Goal: Task Accomplishment & Management: Complete application form

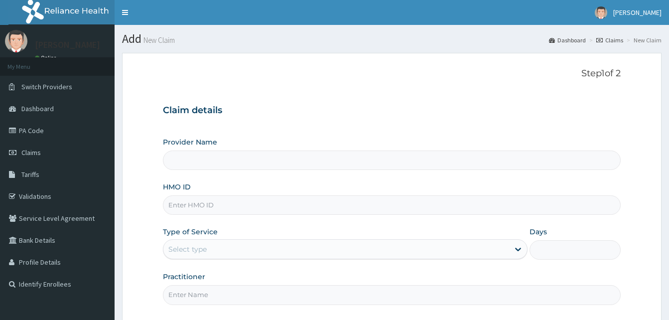
type input "Reliance Family Clinics (RFC) - [GEOGRAPHIC_DATA]"
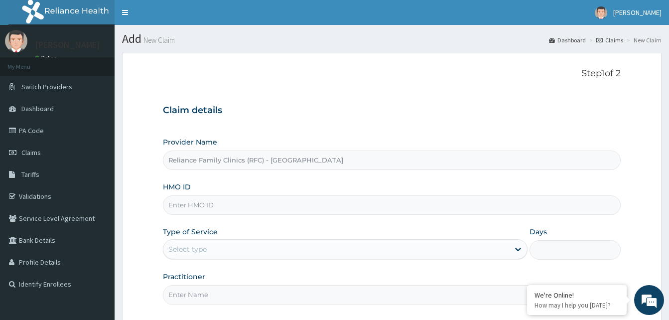
click at [183, 207] on input "HMO ID" at bounding box center [392, 204] width 458 height 19
paste input "BIE/10054/A"
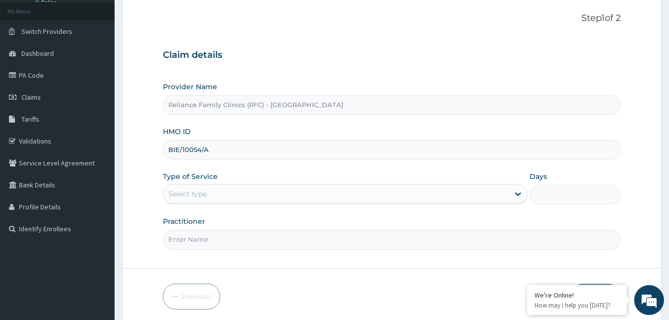
scroll to position [93, 0]
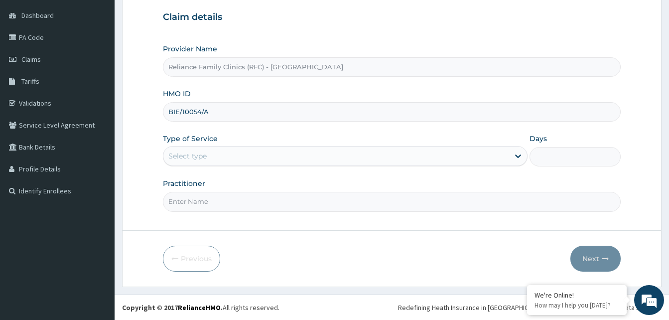
type input "BIE/10054/A"
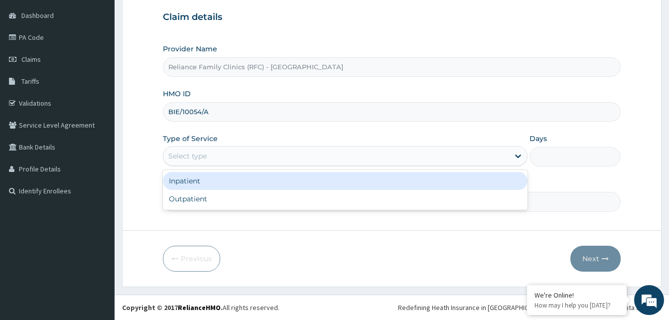
click at [255, 152] on div "Select type" at bounding box center [336, 156] width 346 height 16
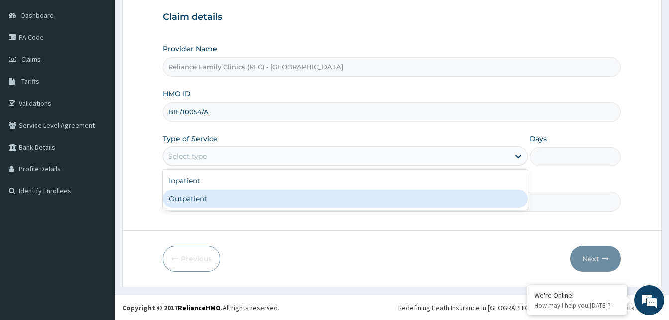
click at [199, 198] on div "Outpatient" at bounding box center [345, 199] width 364 height 18
type input "1"
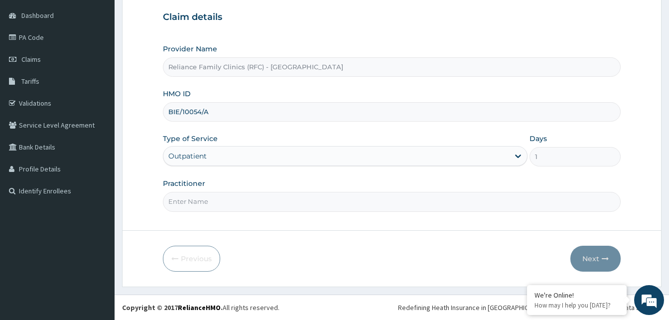
click at [199, 198] on input "Practitioner" at bounding box center [392, 201] width 458 height 19
type input "Alliyah"
click at [602, 263] on button "Next" at bounding box center [595, 258] width 50 height 26
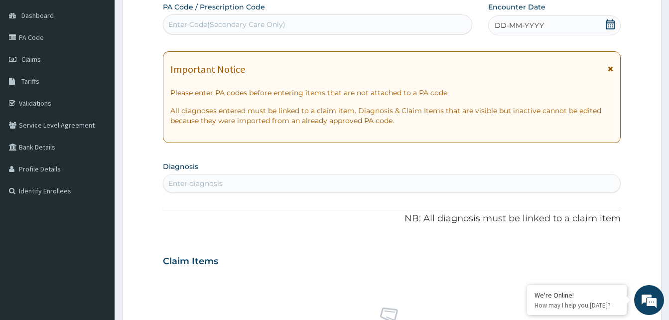
click at [611, 19] on icon at bounding box center [610, 24] width 10 height 10
click at [231, 179] on div "Enter diagnosis" at bounding box center [391, 183] width 457 height 16
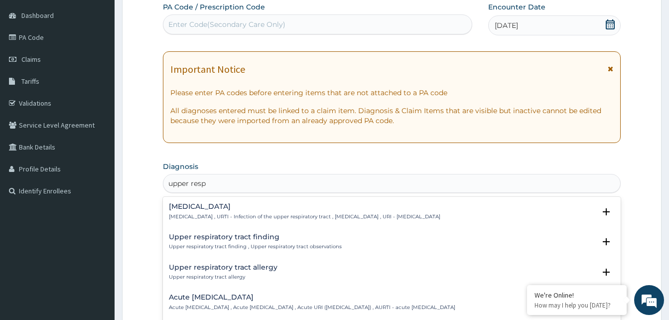
click at [199, 187] on input "upper resp" at bounding box center [187, 183] width 39 height 10
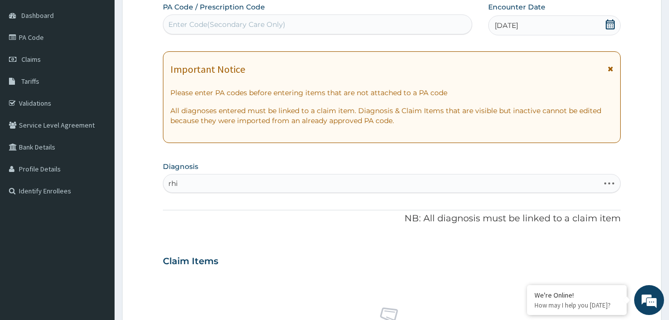
type input "rhin"
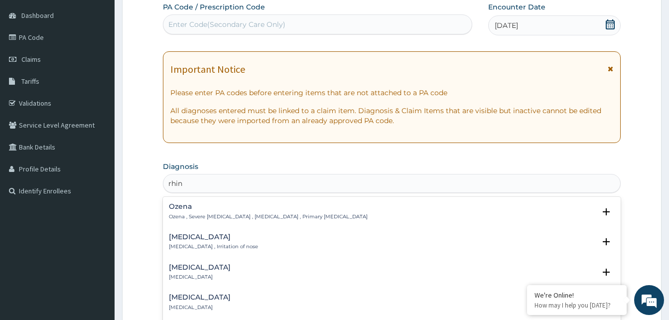
click at [185, 233] on h4 "[MEDICAL_DATA]" at bounding box center [213, 236] width 89 height 7
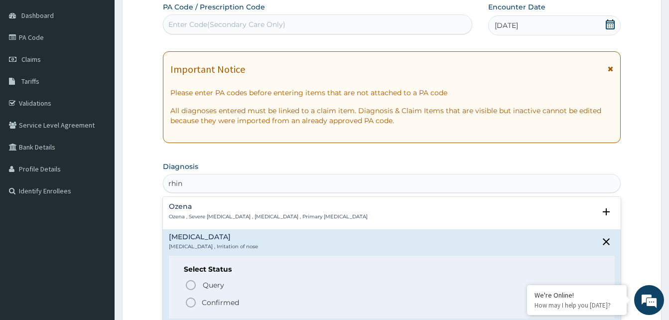
click at [190, 298] on circle "status option filled" at bounding box center [190, 302] width 9 height 9
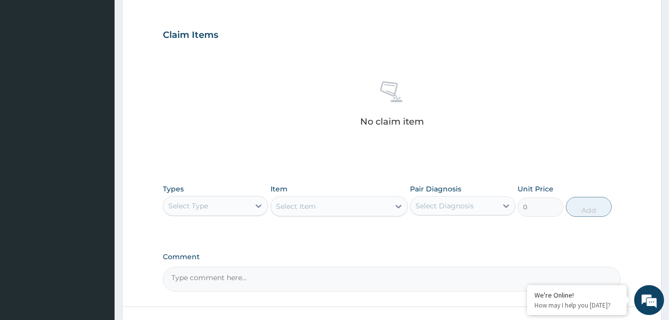
scroll to position [392, 0]
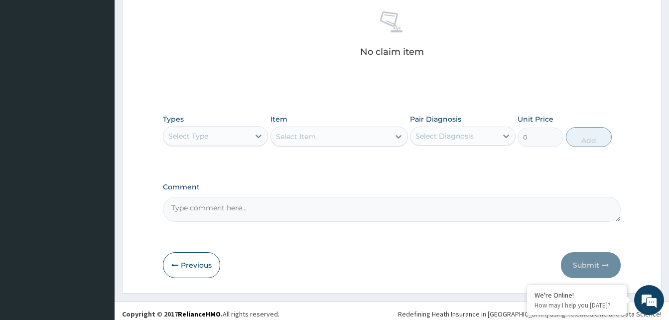
click at [229, 128] on div "Select Type" at bounding box center [206, 136] width 86 height 16
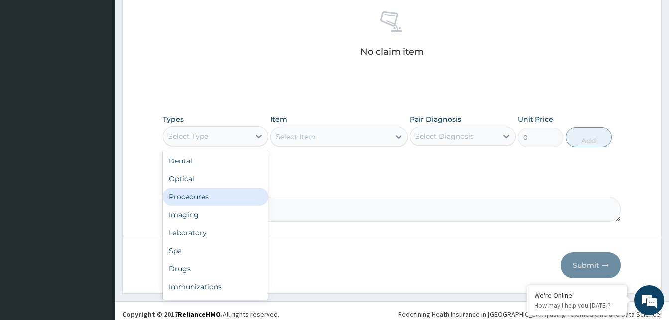
click at [201, 200] on div "Procedures" at bounding box center [215, 197] width 105 height 18
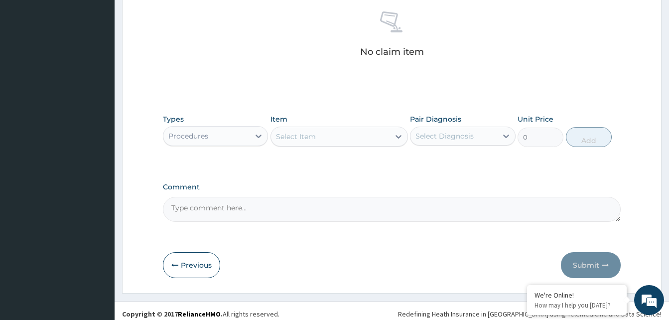
click at [357, 138] on div "Select Item" at bounding box center [330, 136] width 118 height 16
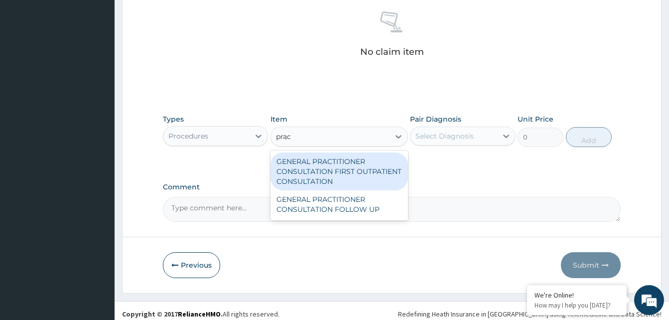
type input "pract"
type input "3370.125"
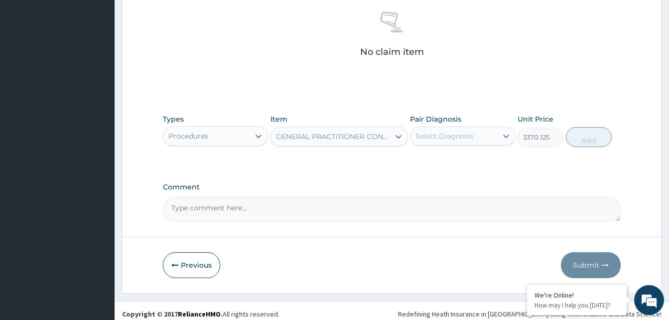
click at [477, 136] on div "Select Diagnosis" at bounding box center [453, 136] width 86 height 16
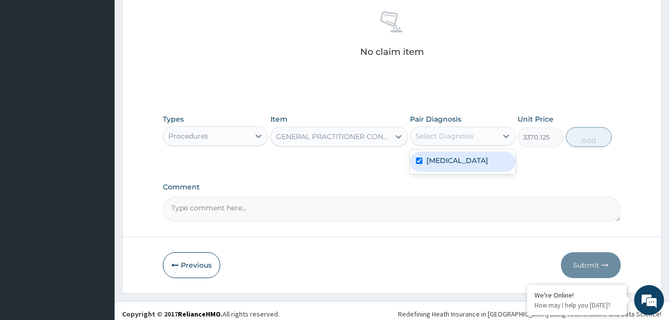
checkbox input "true"
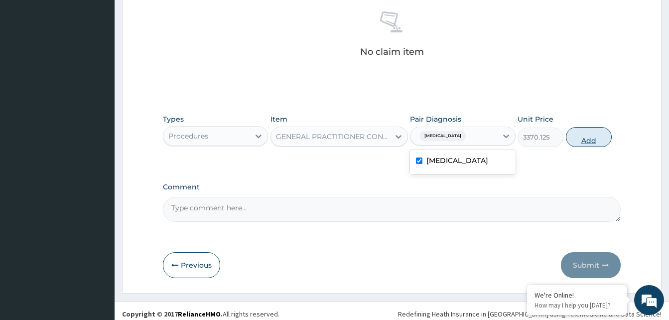
click at [580, 134] on button "Add" at bounding box center [589, 137] width 46 height 20
type input "0"
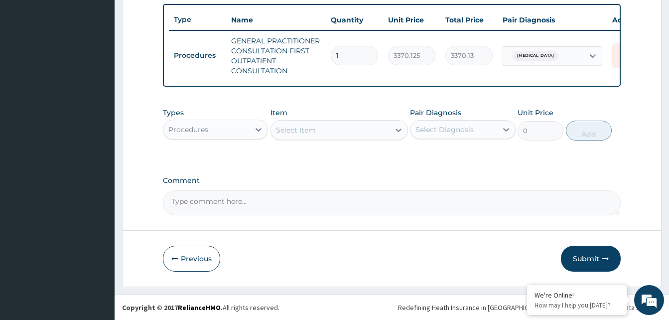
scroll to position [374, 0]
click at [233, 133] on div "Procedures" at bounding box center [206, 129] width 86 height 16
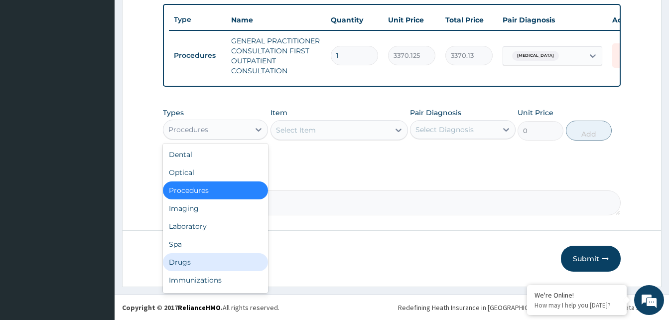
click at [187, 259] on div "Drugs" at bounding box center [215, 262] width 105 height 18
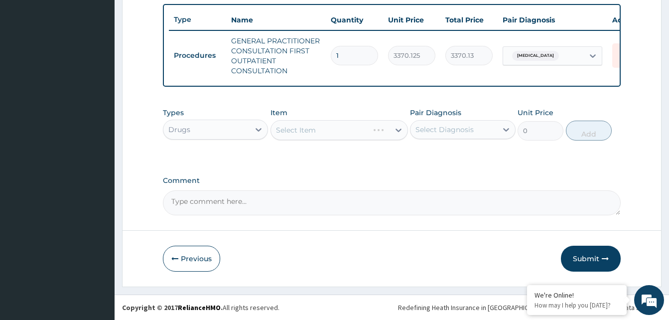
click at [366, 130] on div "Select Item" at bounding box center [338, 130] width 137 height 20
click at [366, 130] on div "Select Item" at bounding box center [330, 130] width 118 height 16
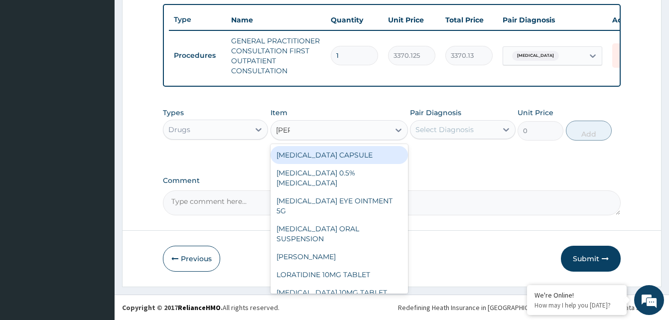
type input "lorat"
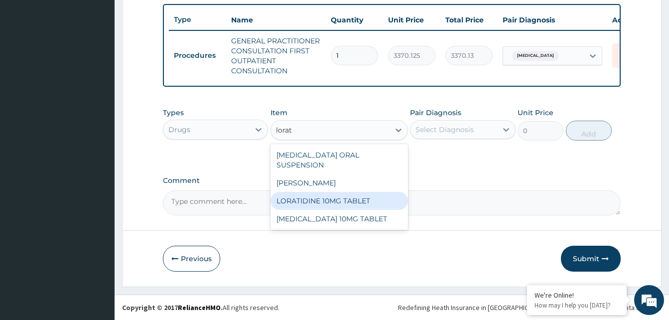
click at [380, 192] on div "LORATIDINE 10MG TABLET" at bounding box center [338, 201] width 137 height 18
type input "96"
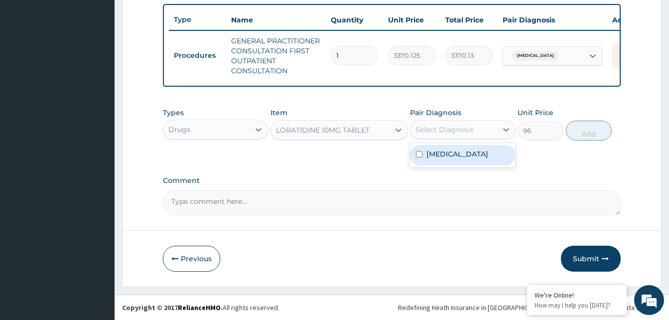
drag, startPoint x: 470, startPoint y: 128, endPoint x: 486, endPoint y: 165, distance: 39.9
click at [473, 141] on div "Types Drugs Item LORATIDINE 10MG TABLET Pair Diagnosis option Rhinitis, selecte…" at bounding box center [392, 124] width 458 height 43
click at [486, 165] on div "Rhinitis" at bounding box center [462, 155] width 105 height 20
checkbox input "true"
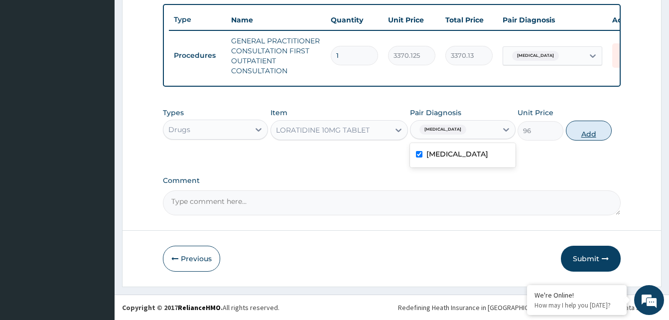
click at [583, 132] on button "Add" at bounding box center [589, 130] width 46 height 20
type input "0"
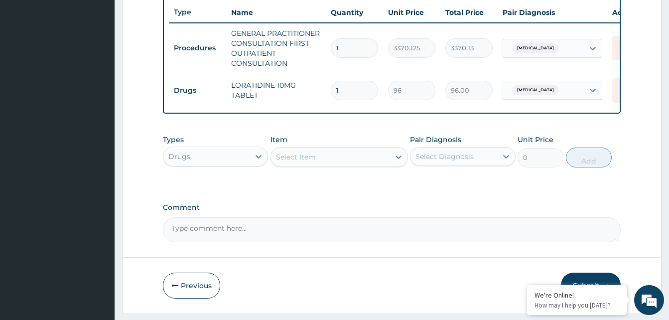
type input "0.00"
type input "7"
type input "672.00"
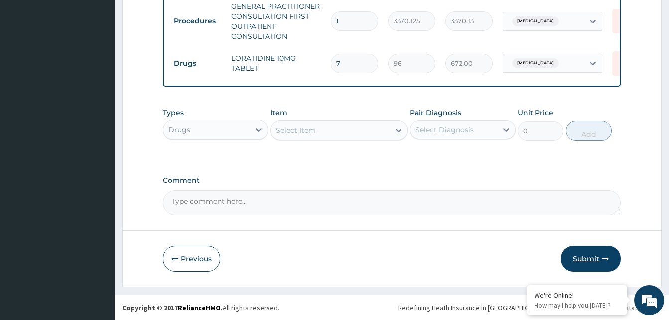
type input "7"
click at [583, 259] on button "Submit" at bounding box center [591, 258] width 60 height 26
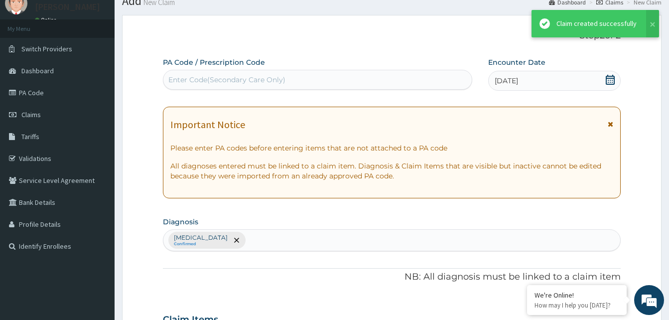
scroll to position [408, 0]
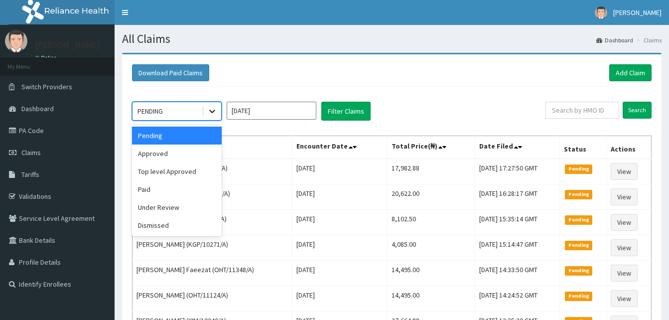
click at [210, 111] on icon at bounding box center [212, 111] width 6 height 3
click at [173, 147] on div "Approved" at bounding box center [177, 153] width 90 height 18
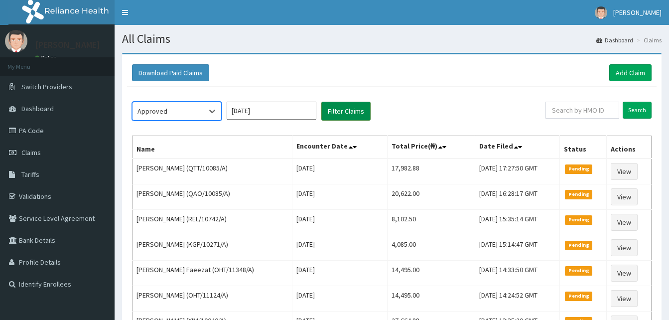
click at [342, 111] on button "Filter Claims" at bounding box center [345, 111] width 49 height 19
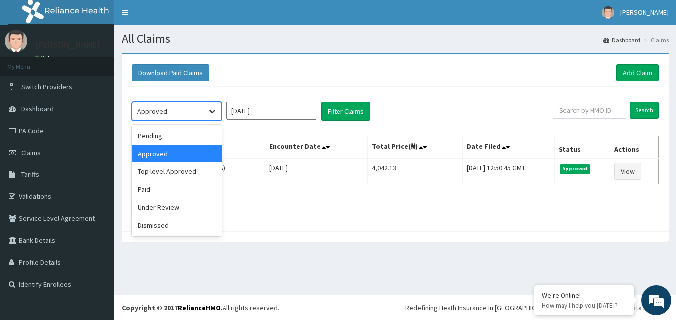
click at [208, 111] on icon at bounding box center [212, 111] width 10 height 10
click at [172, 230] on div "Dismissed" at bounding box center [177, 225] width 90 height 18
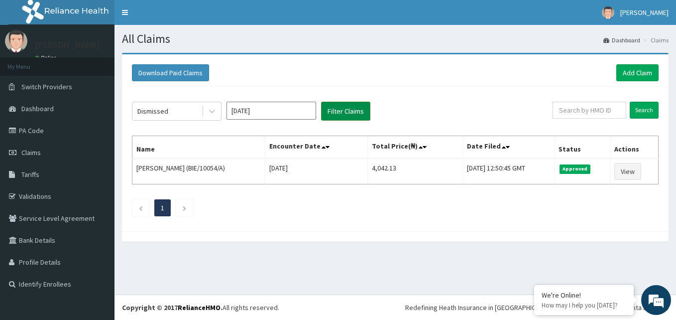
click at [339, 104] on button "Filter Claims" at bounding box center [345, 111] width 49 height 19
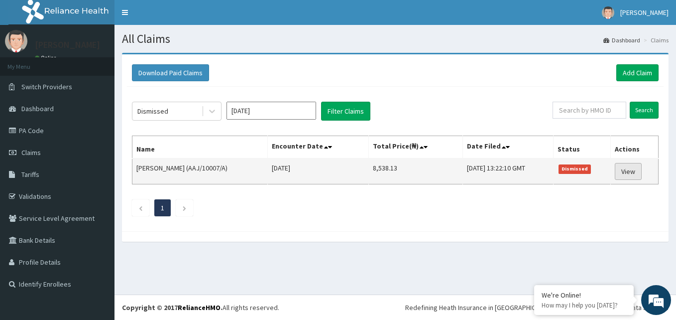
click at [632, 170] on link "View" at bounding box center [628, 171] width 27 height 17
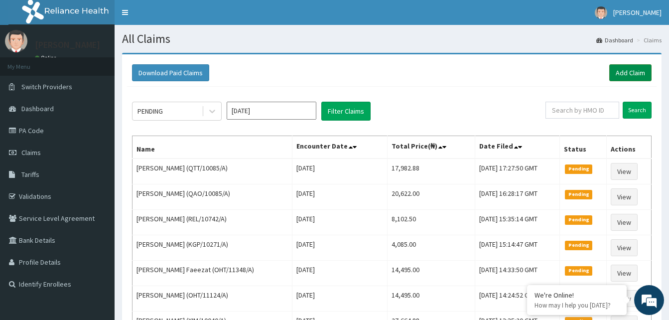
click at [634, 75] on link "Add Claim" at bounding box center [630, 72] width 42 height 17
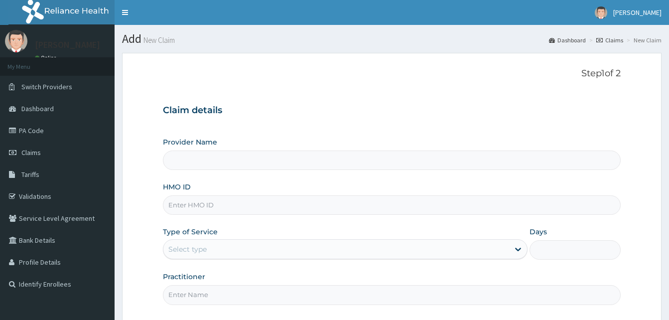
click at [217, 214] on input "HMO ID" at bounding box center [392, 204] width 458 height 19
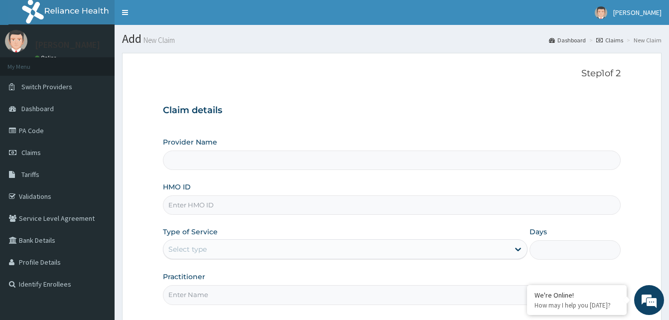
paste input "PLG/10043/A"
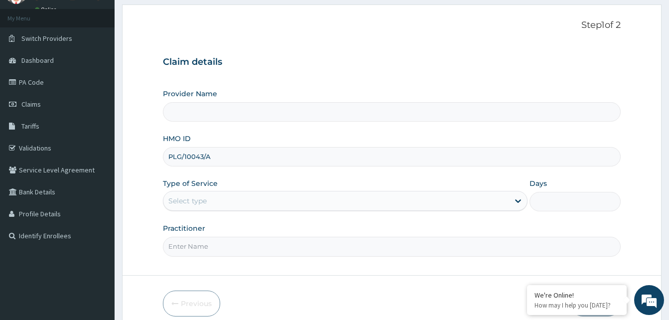
scroll to position [93, 0]
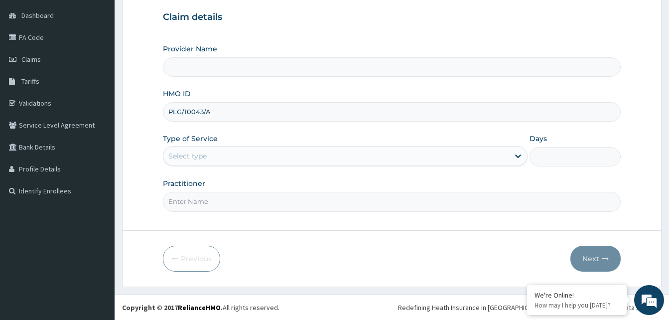
type input "PLG/10043/A"
click at [228, 152] on div "Select type" at bounding box center [336, 156] width 346 height 16
type input "Reliance Family Clinics (RFC) - Gbagada"
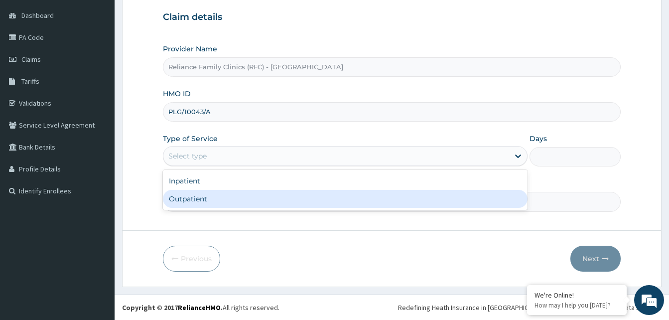
click at [192, 197] on div "Outpatient" at bounding box center [345, 199] width 364 height 18
type input "1"
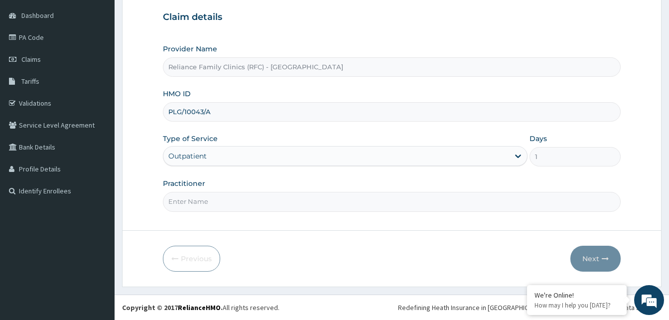
click at [196, 206] on input "Practitioner" at bounding box center [392, 201] width 458 height 19
type input "Alliyah"
click at [595, 264] on button "Next" at bounding box center [595, 258] width 50 height 26
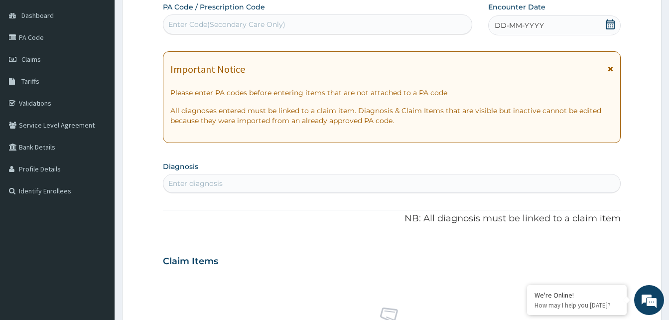
click at [613, 21] on icon at bounding box center [610, 24] width 10 height 10
click at [295, 188] on div "Enter diagnosis" at bounding box center [391, 183] width 457 height 16
type input "rhini"
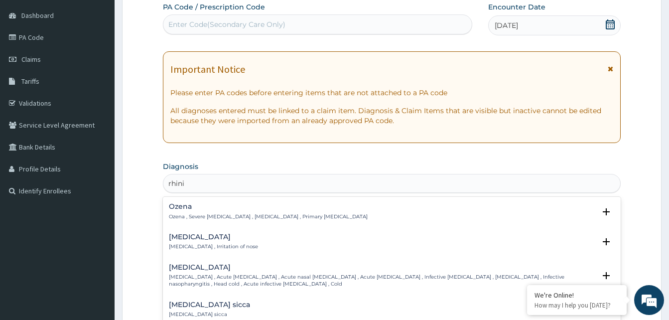
click at [188, 242] on div "Rhinitis Rhinitis , Irritation of nose" at bounding box center [213, 241] width 89 height 17
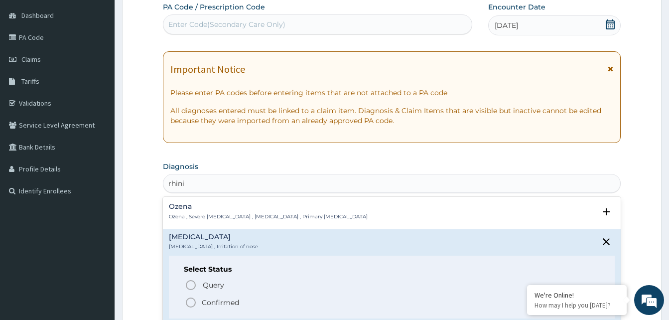
click at [186, 303] on icon "status option filled" at bounding box center [191, 302] width 12 height 12
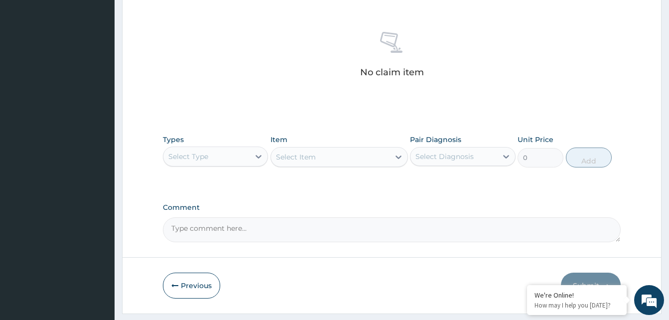
scroll to position [392, 0]
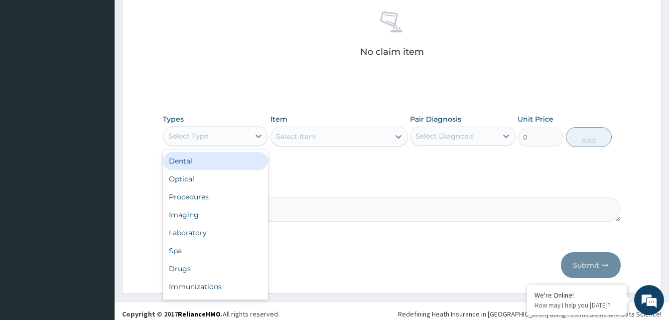
click at [231, 140] on div "Select Type" at bounding box center [206, 136] width 86 height 16
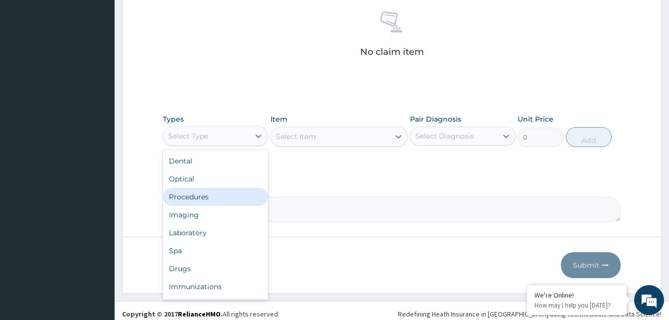
click at [211, 195] on div "Procedures" at bounding box center [215, 197] width 105 height 18
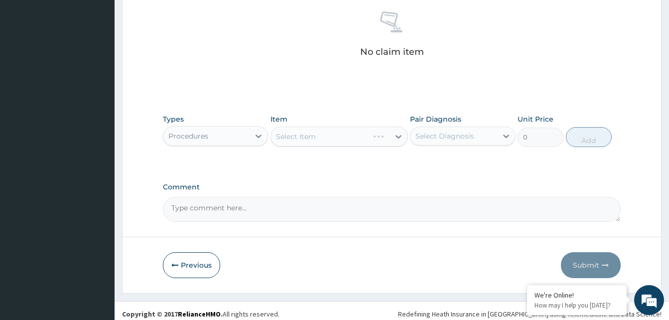
click at [367, 138] on div "Select Item" at bounding box center [338, 136] width 137 height 20
click at [367, 138] on div "Select Item" at bounding box center [330, 136] width 118 height 16
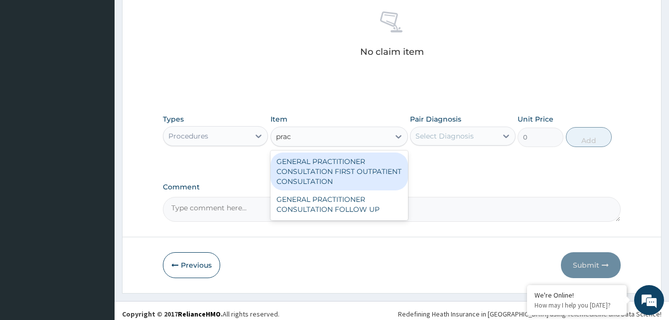
type input "pract"
type input "3370.125"
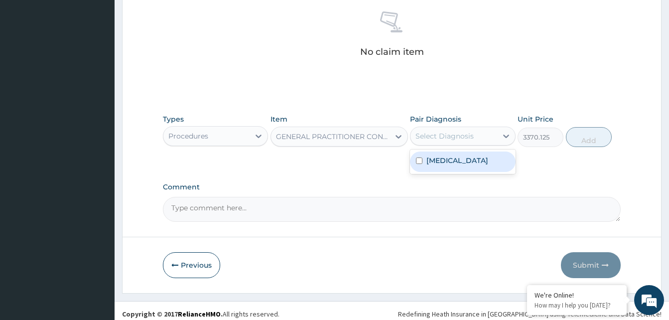
drag, startPoint x: 491, startPoint y: 127, endPoint x: 510, endPoint y: 134, distance: 19.5
click at [492, 128] on div "Select Diagnosis" at bounding box center [453, 136] width 86 height 16
checkbox input "true"
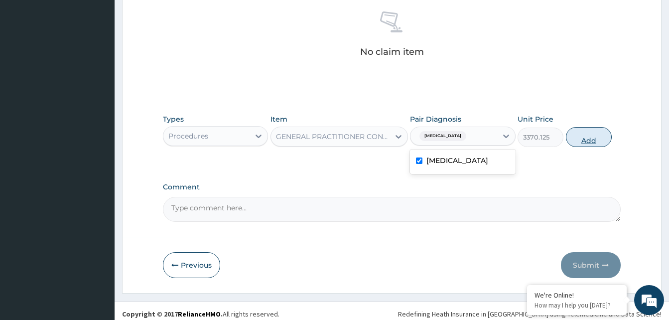
click at [592, 142] on button "Add" at bounding box center [589, 137] width 46 height 20
type input "0"
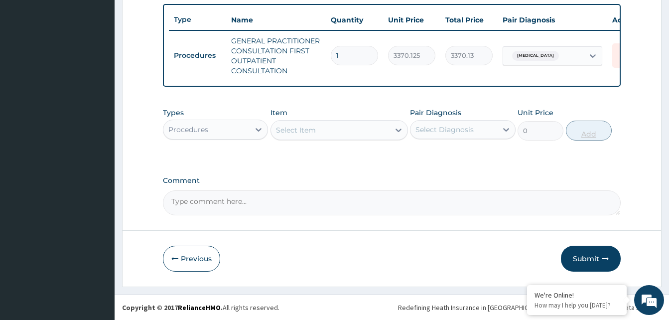
scroll to position [374, 0]
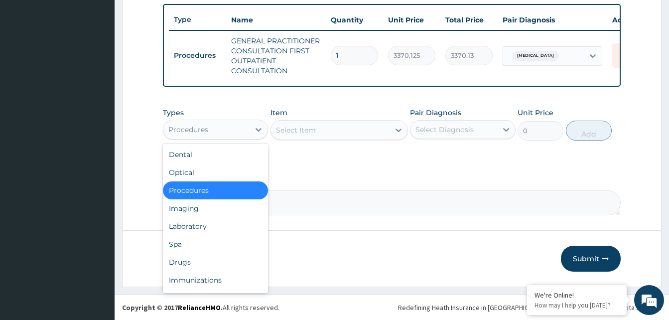
click at [245, 129] on div "Procedures" at bounding box center [206, 129] width 86 height 16
click at [198, 255] on div "Drugs" at bounding box center [215, 262] width 105 height 18
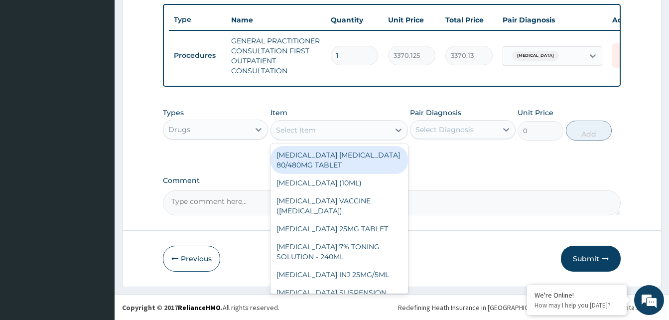
click at [365, 137] on div "Select Item" at bounding box center [330, 130] width 118 height 16
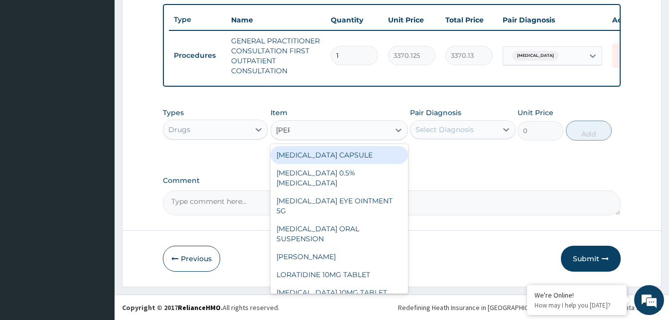
type input "lorat"
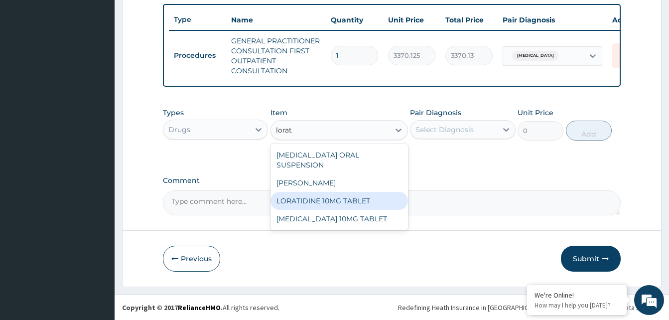
click at [360, 192] on div "LORATIDINE 10MG TABLET" at bounding box center [338, 201] width 137 height 18
type input "96"
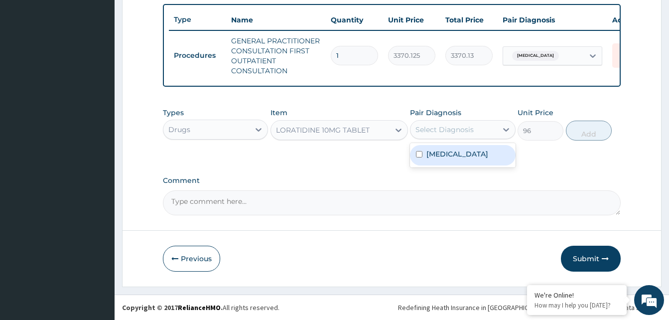
click at [447, 125] on div "Select Diagnosis" at bounding box center [444, 129] width 58 height 10
drag, startPoint x: 458, startPoint y: 154, endPoint x: 543, endPoint y: 138, distance: 86.1
click at [462, 153] on div "Rhinitis" at bounding box center [462, 155] width 105 height 20
checkbox input "true"
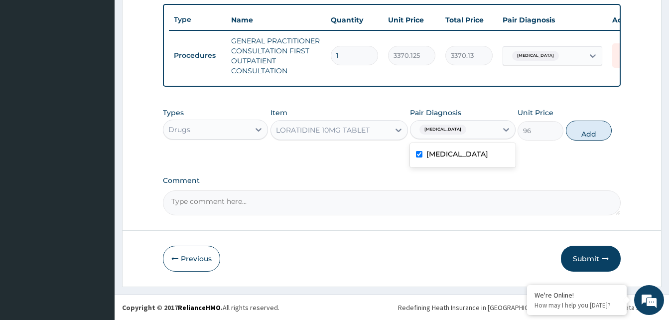
click at [585, 133] on button "Add" at bounding box center [589, 130] width 46 height 20
type input "0"
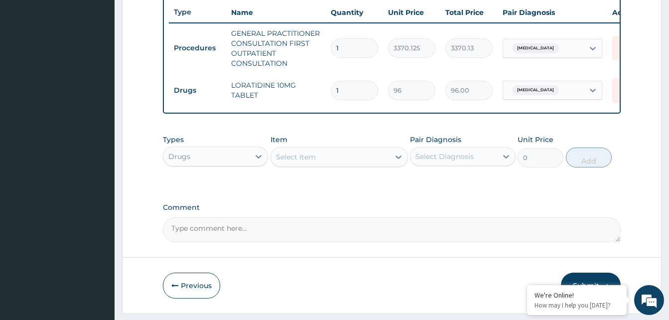
type input "0.00"
type input "3"
type input "288.00"
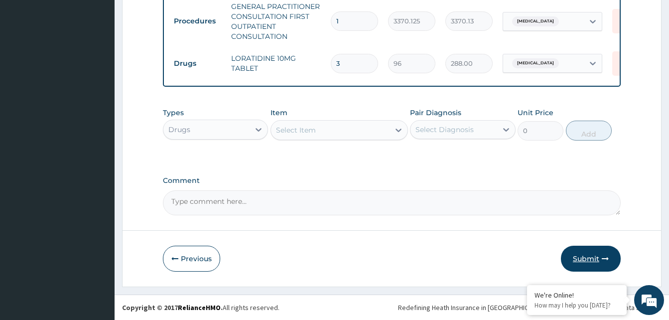
type input "3"
click at [595, 256] on button "Submit" at bounding box center [591, 258] width 60 height 26
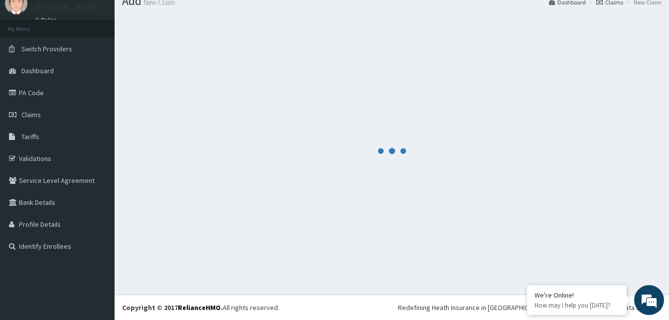
scroll to position [408, 0]
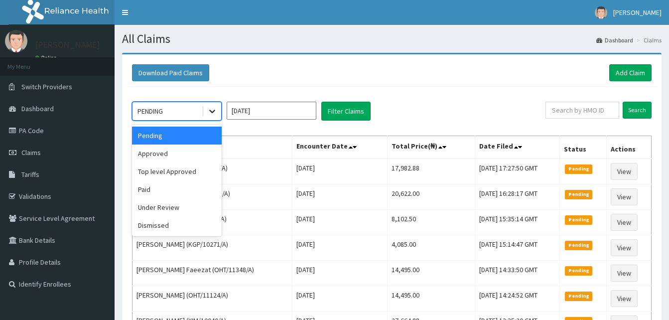
click at [208, 109] on icon at bounding box center [212, 111] width 10 height 10
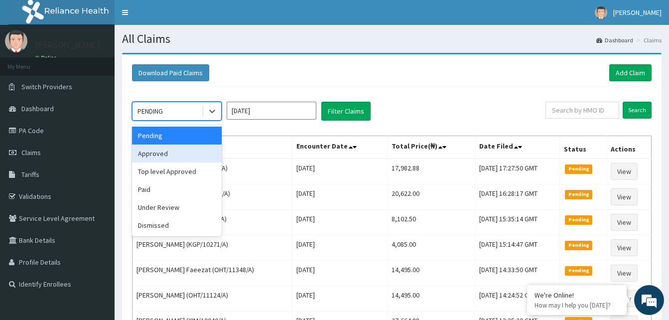
click at [164, 157] on div "Approved" at bounding box center [177, 153] width 90 height 18
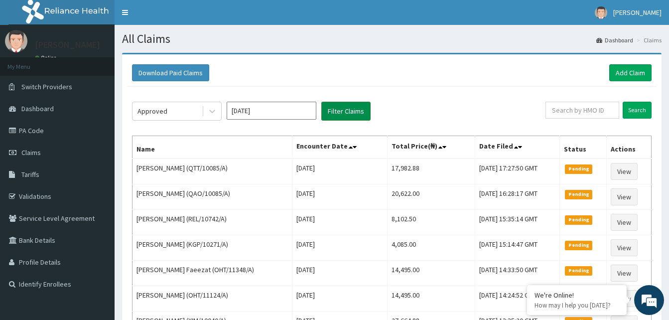
click at [337, 110] on button "Filter Claims" at bounding box center [345, 111] width 49 height 19
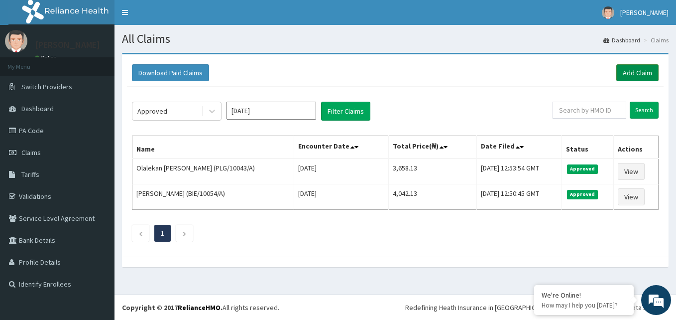
click at [644, 73] on link "Add Claim" at bounding box center [637, 72] width 42 height 17
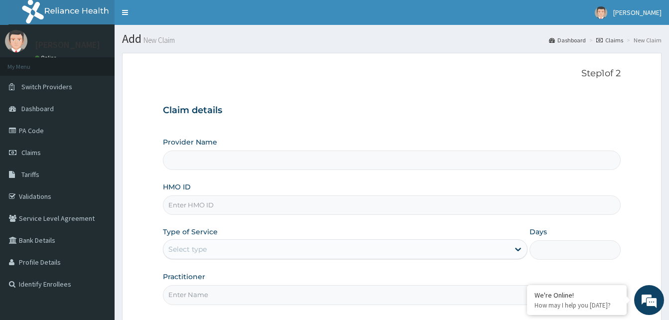
click at [208, 212] on input "HMO ID" at bounding box center [392, 204] width 458 height 19
paste input "ENP/11167/A"
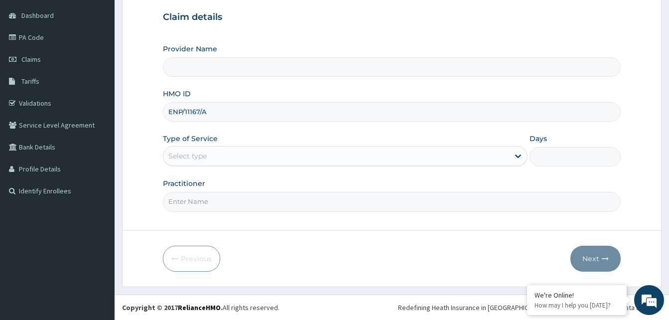
type input "ENP/11167/A"
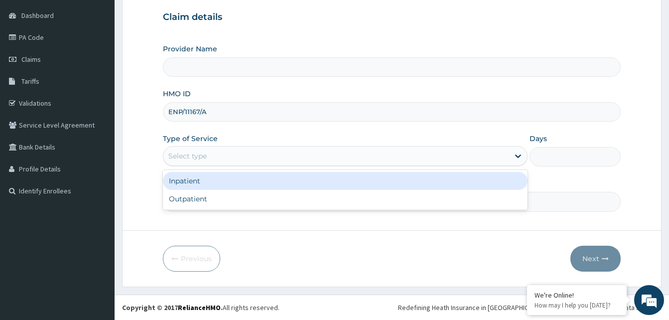
click at [218, 151] on div "Select type" at bounding box center [336, 156] width 346 height 16
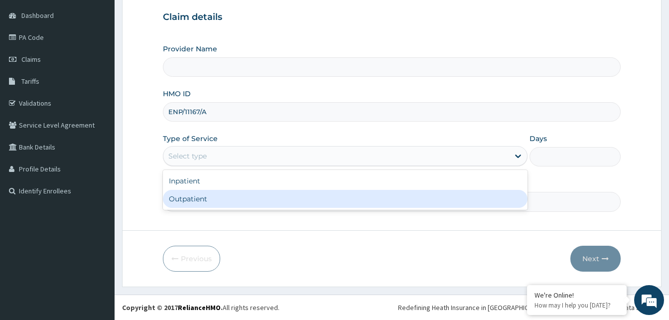
click at [208, 194] on div "Outpatient" at bounding box center [345, 199] width 364 height 18
type input "1"
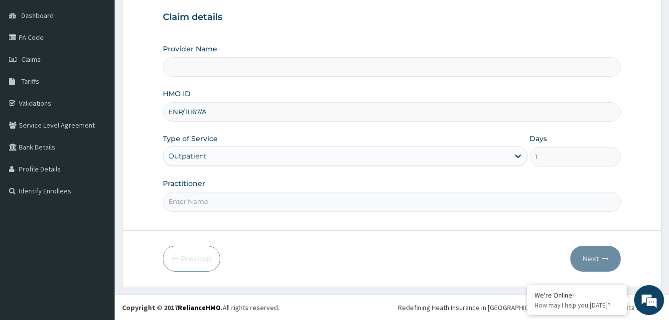
click at [208, 194] on input "Practitioner" at bounding box center [392, 201] width 458 height 19
type input "Alliyah"
type input "Reliance Family Clinics (RFC) - Gbagada"
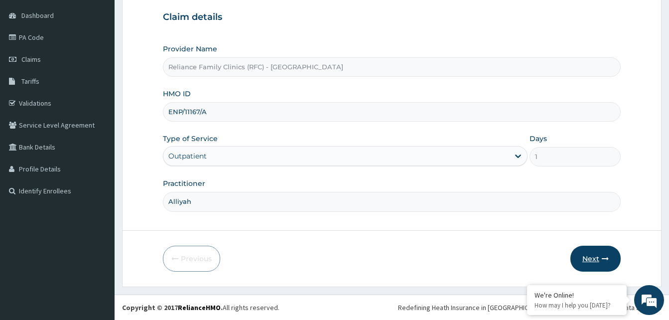
click at [591, 259] on button "Next" at bounding box center [595, 258] width 50 height 26
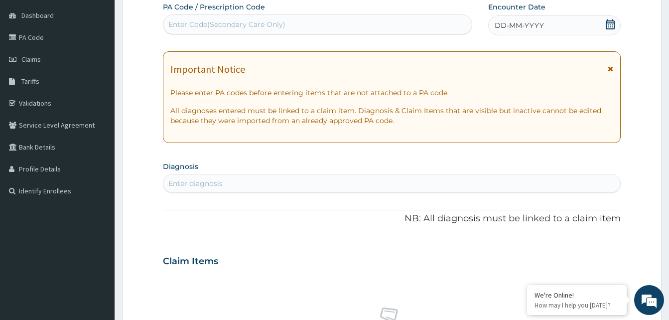
scroll to position [0, 0]
click at [608, 23] on icon at bounding box center [610, 24] width 10 height 10
click at [247, 186] on div "Enter diagnosis" at bounding box center [391, 183] width 457 height 16
type input "mala"
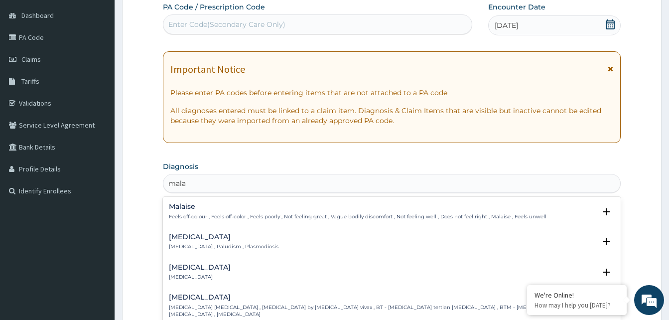
click at [193, 244] on p "Malaria , Paludism , Plasmodiosis" at bounding box center [224, 246] width 110 height 7
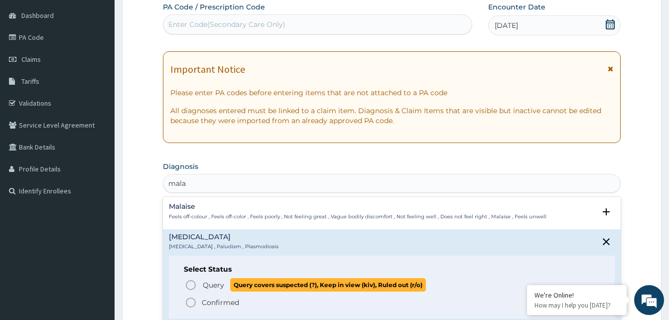
click at [192, 281] on icon "status option query" at bounding box center [191, 285] width 12 height 12
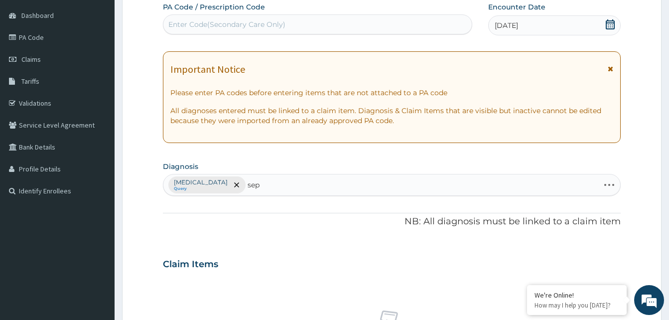
type input "seps"
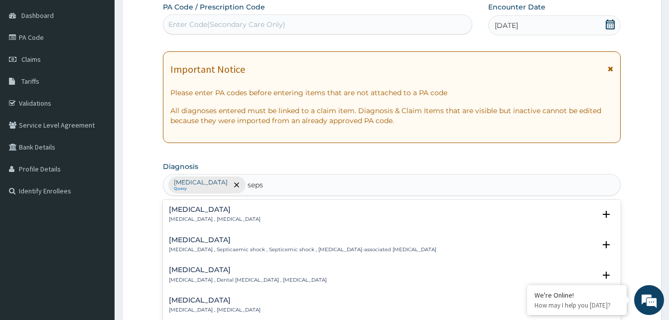
click at [174, 213] on h4 "Sepsis" at bounding box center [215, 209] width 92 height 7
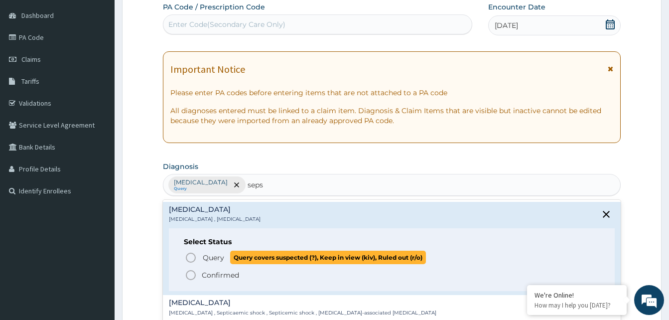
click at [188, 253] on circle "status option query" at bounding box center [190, 257] width 9 height 9
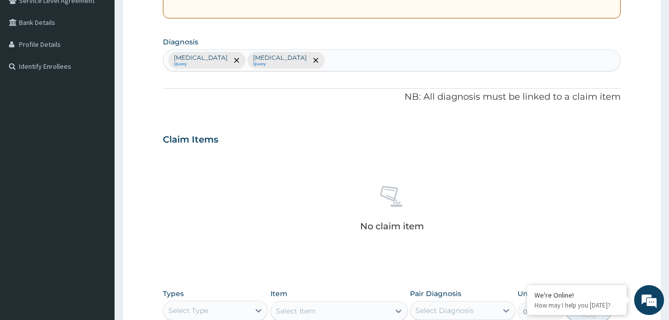
scroll to position [392, 0]
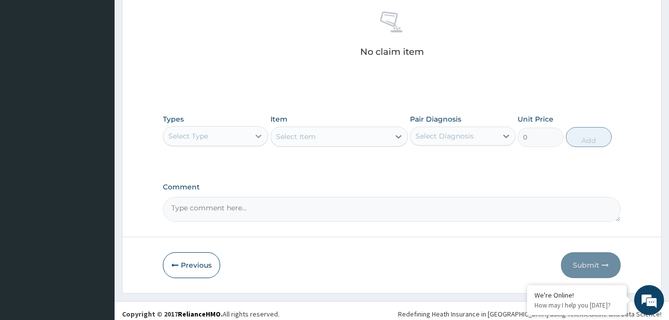
click at [253, 136] on div at bounding box center [258, 136] width 18 height 18
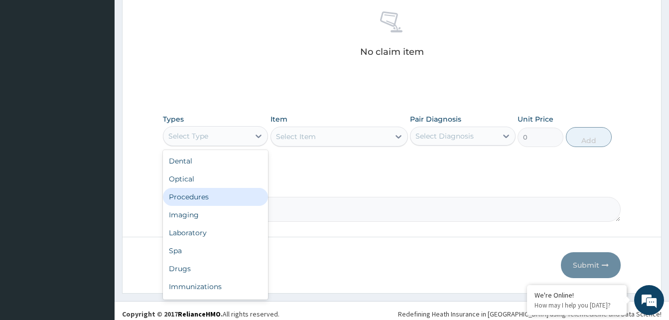
click at [224, 193] on div "Procedures" at bounding box center [215, 197] width 105 height 18
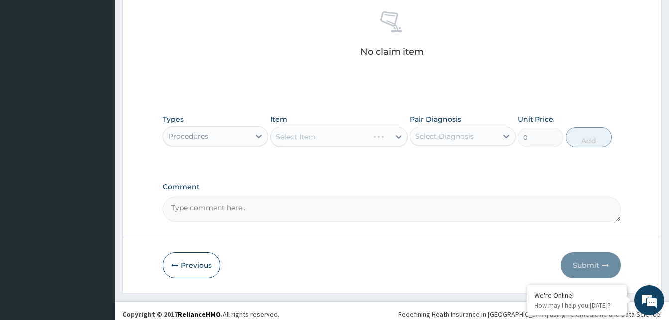
click at [353, 130] on div "Select Item" at bounding box center [338, 136] width 137 height 20
click at [353, 135] on div "Select Item" at bounding box center [338, 136] width 137 height 20
click at [355, 141] on div "Select Item" at bounding box center [330, 136] width 118 height 16
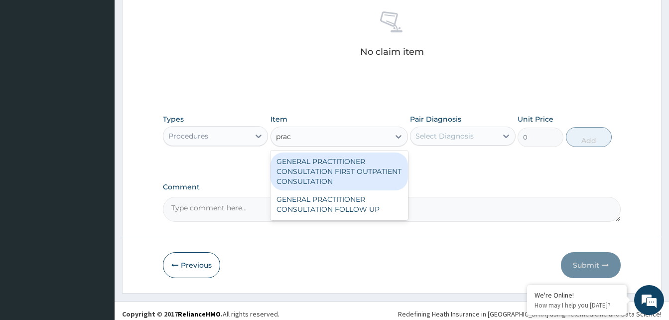
type input "pract"
type input "3370.125"
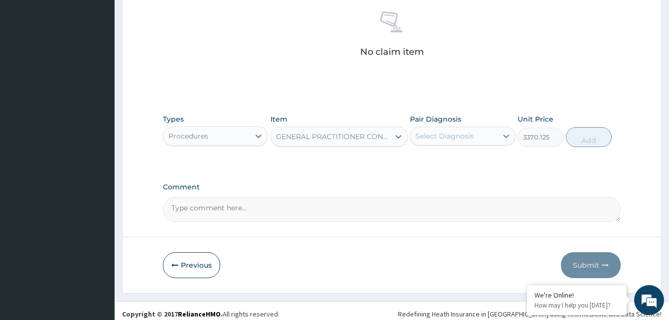
click at [489, 128] on div "Select Diagnosis" at bounding box center [453, 136] width 86 height 16
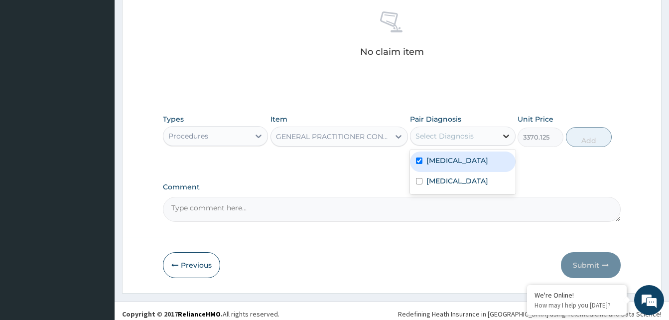
checkbox input "true"
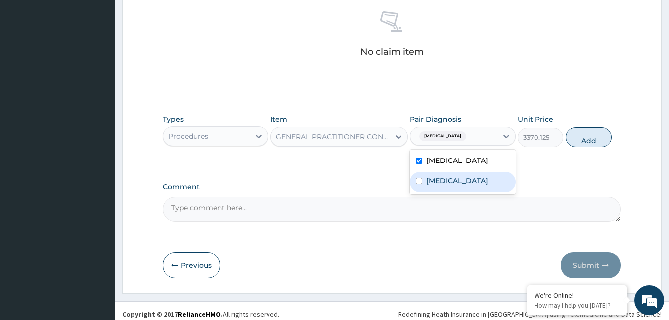
click at [485, 182] on div "Sepsis" at bounding box center [462, 182] width 105 height 20
checkbox input "true"
click at [597, 140] on button "Add" at bounding box center [589, 137] width 46 height 20
type input "0"
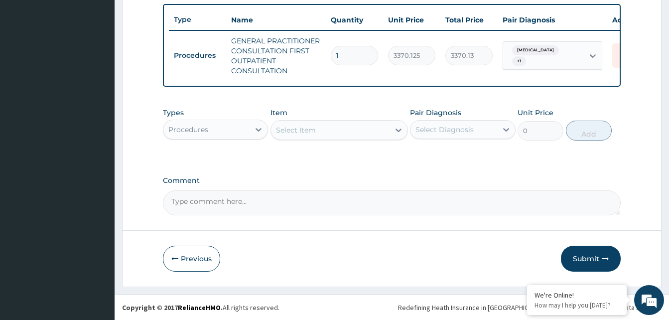
scroll to position [374, 0]
click at [237, 134] on div "Procedures" at bounding box center [206, 129] width 86 height 16
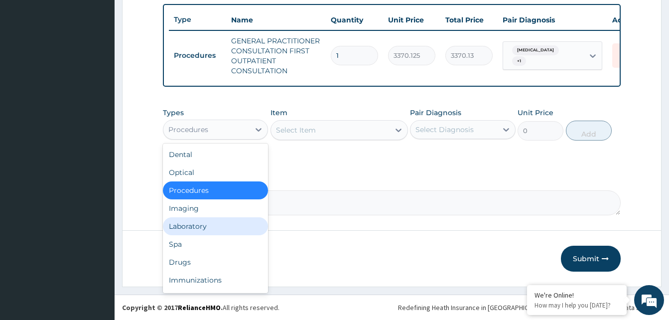
click at [215, 217] on div "Laboratory" at bounding box center [215, 226] width 105 height 18
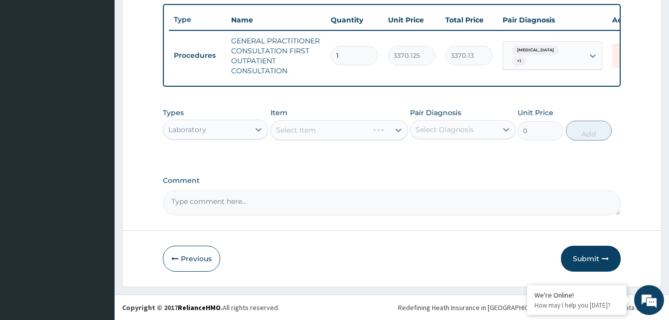
click at [345, 129] on div "Select Item" at bounding box center [338, 130] width 137 height 20
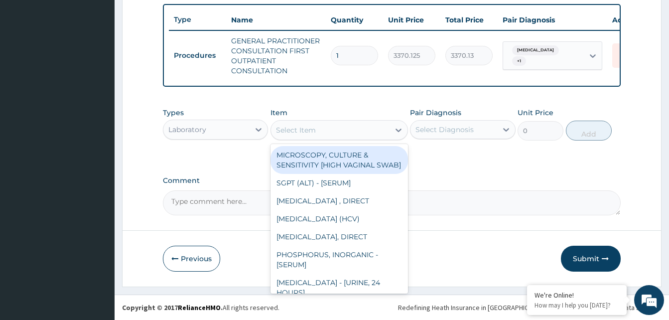
click at [345, 129] on div "Select Item" at bounding box center [330, 130] width 118 height 16
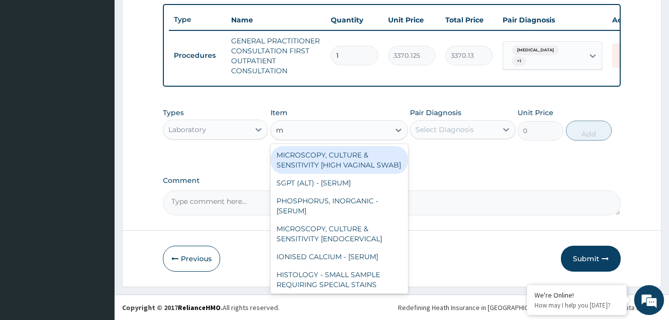
type input "mp"
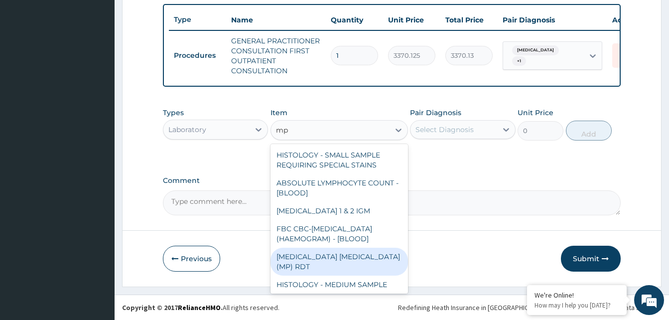
click at [353, 263] on div "MALARIA PARASITE (MP) RDT" at bounding box center [338, 261] width 137 height 28
type input "1531.875"
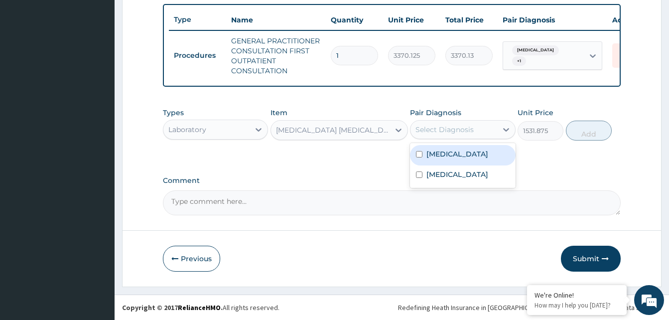
drag, startPoint x: 461, startPoint y: 127, endPoint x: 471, endPoint y: 149, distance: 23.9
click at [462, 127] on div "Select Diagnosis" at bounding box center [444, 129] width 58 height 10
click at [469, 163] on div "Malaria" at bounding box center [462, 155] width 105 height 20
checkbox input "true"
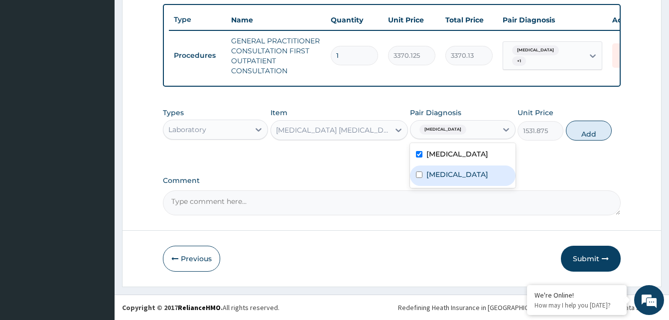
click at [464, 176] on div "Sepsis" at bounding box center [462, 175] width 105 height 20
checkbox input "true"
click at [579, 130] on button "Add" at bounding box center [589, 130] width 46 height 20
type input "0"
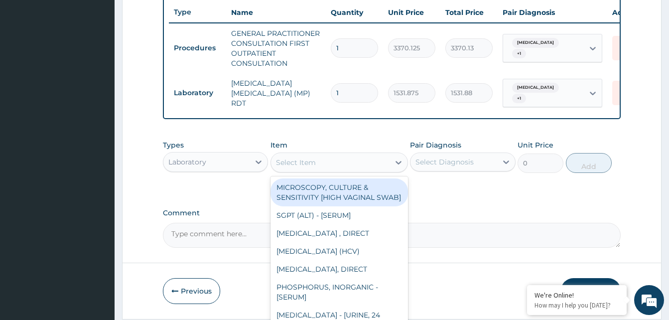
click at [345, 167] on div "Select Item" at bounding box center [330, 162] width 118 height 16
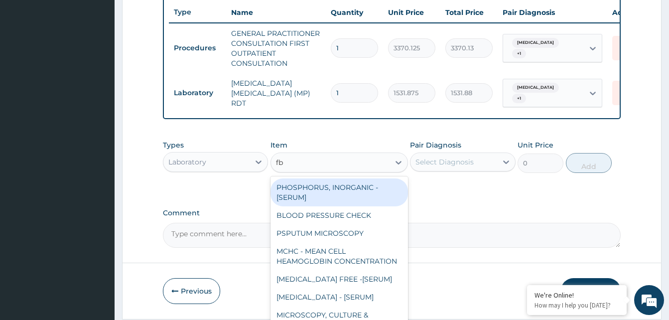
type input "fbc"
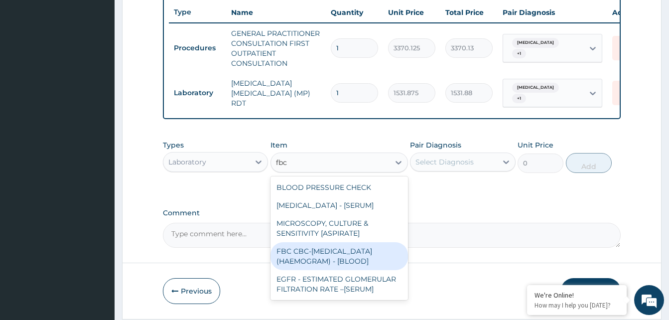
click at [372, 255] on div "FBC CBC-COMPLETE BLOOD COUNT (HAEMOGRAM) - [BLOOD]" at bounding box center [338, 256] width 137 height 28
type input "4085"
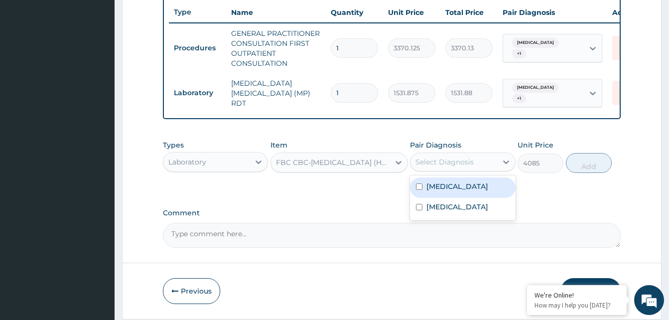
drag, startPoint x: 455, startPoint y: 165, endPoint x: 455, endPoint y: 179, distance: 13.5
click at [455, 167] on div "Select Diagnosis" at bounding box center [444, 162] width 58 height 10
click at [455, 182] on div "Malaria" at bounding box center [462, 187] width 105 height 20
checkbox input "true"
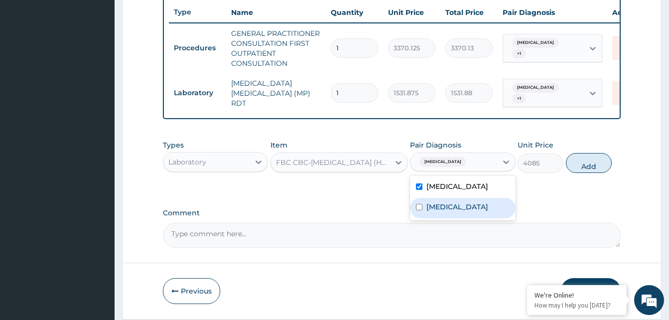
click at [451, 205] on div "Sepsis" at bounding box center [462, 208] width 105 height 20
checkbox input "true"
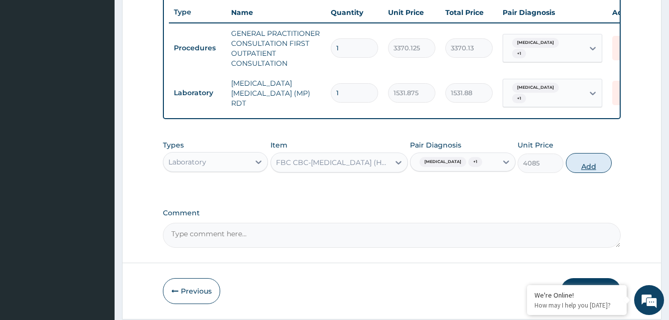
click at [584, 169] on button "Add" at bounding box center [589, 163] width 46 height 20
type input "0"
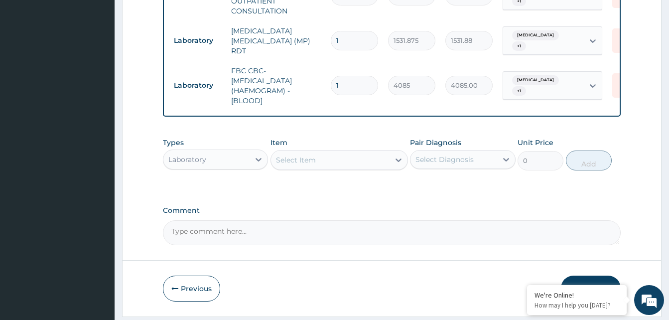
scroll to position [458, 0]
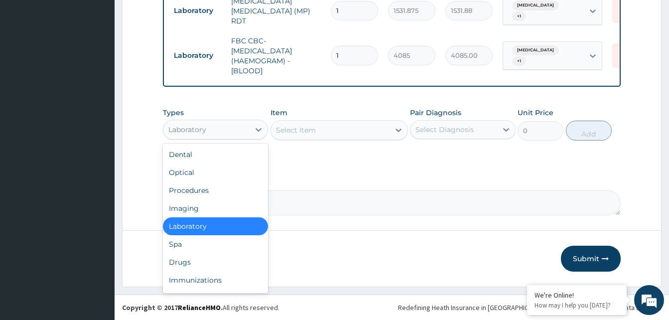
click at [240, 128] on div "Laboratory" at bounding box center [206, 129] width 86 height 16
click at [212, 257] on div "Drugs" at bounding box center [215, 262] width 105 height 18
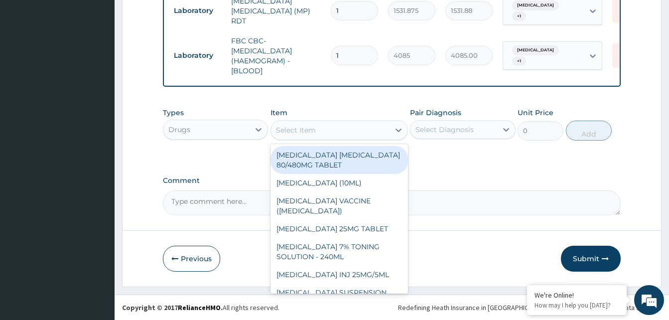
click at [352, 132] on div "Select Item" at bounding box center [330, 130] width 118 height 16
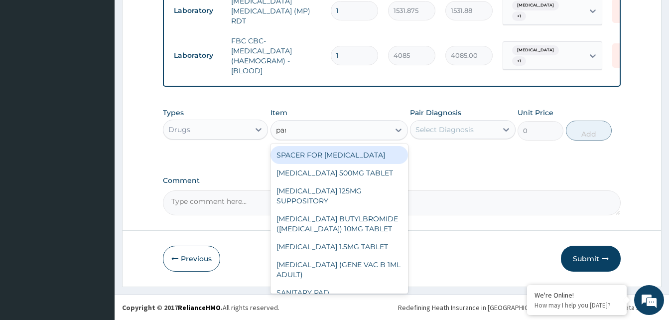
type input "para"
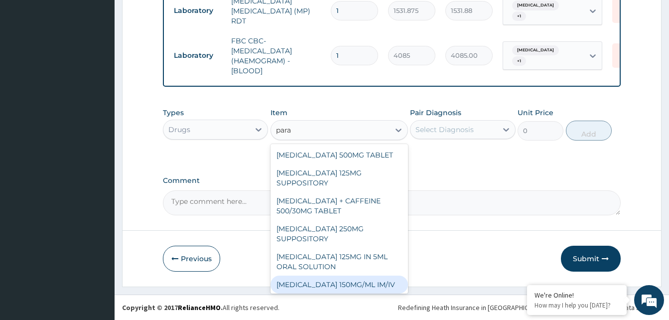
click at [353, 280] on div "PARACETAMOL 150MG/ML IM/IV" at bounding box center [338, 284] width 137 height 18
type input "300"
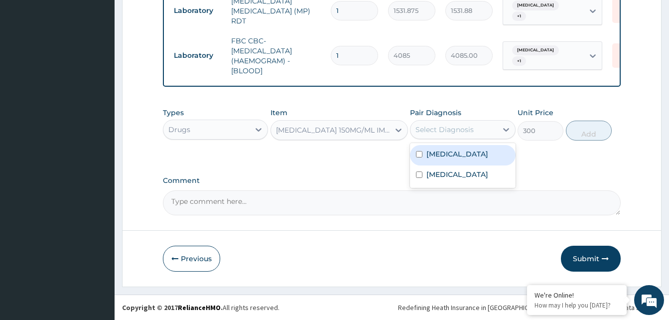
drag, startPoint x: 463, startPoint y: 128, endPoint x: 462, endPoint y: 145, distance: 16.9
click at [463, 130] on div "Select Diagnosis" at bounding box center [444, 129] width 58 height 10
click at [463, 151] on div "Malaria" at bounding box center [462, 155] width 105 height 20
checkbox input "true"
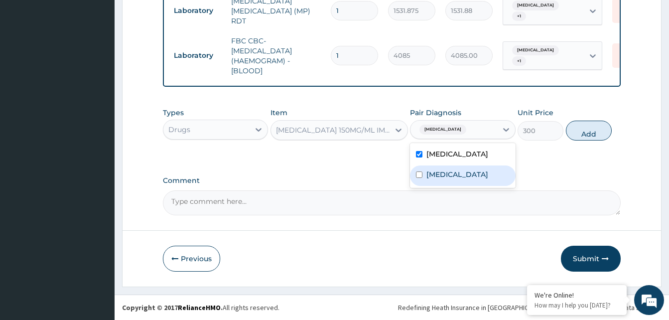
click at [452, 171] on div "Sepsis" at bounding box center [462, 175] width 105 height 20
checkbox input "true"
click at [581, 133] on button "Add" at bounding box center [589, 130] width 46 height 20
type input "0"
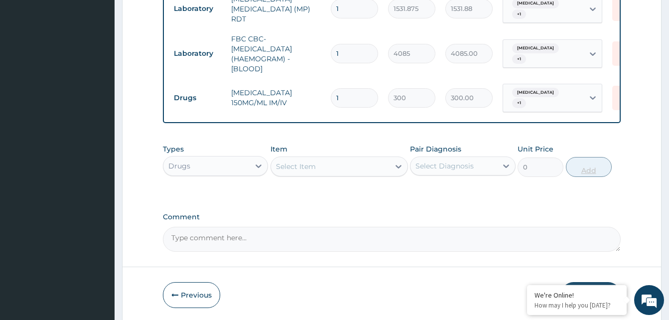
type input "0.00"
type input "4"
type input "1200.00"
type input "4"
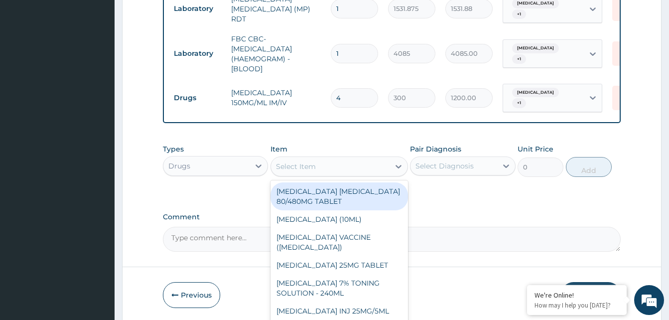
click at [332, 164] on div "Select Item" at bounding box center [330, 166] width 118 height 16
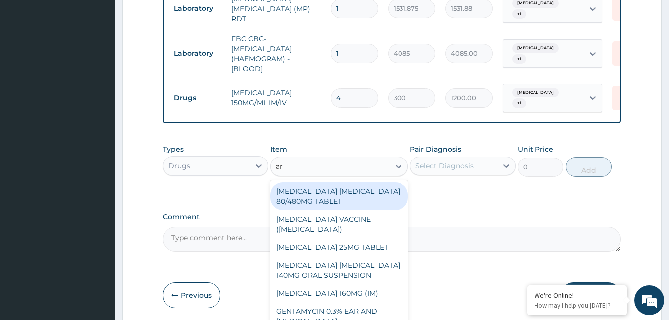
type input "art"
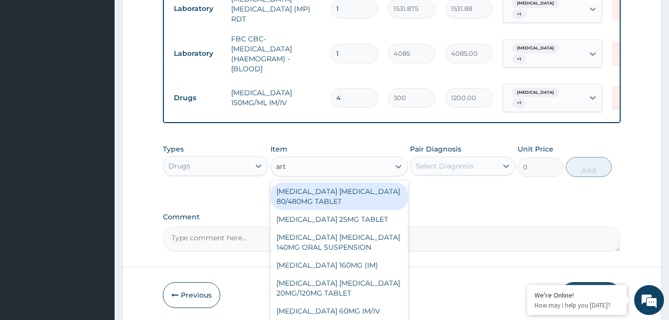
drag, startPoint x: 343, startPoint y: 197, endPoint x: 411, endPoint y: 175, distance: 72.1
click at [346, 196] on div "ARTEMETHER LUMEFANTRINE 80/480MG TABLET" at bounding box center [338, 196] width 137 height 28
type input "450"
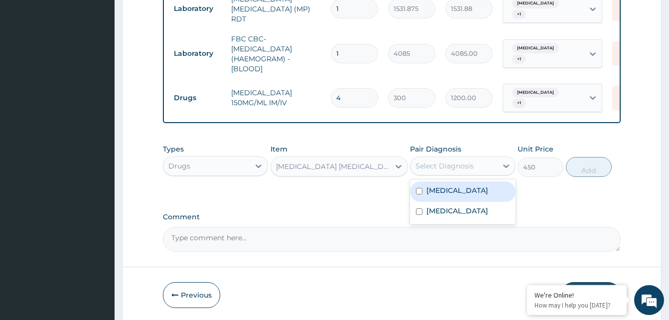
drag, startPoint x: 449, startPoint y: 163, endPoint x: 458, endPoint y: 180, distance: 19.4
click at [452, 166] on div "Select Diagnosis" at bounding box center [444, 166] width 58 height 10
click at [459, 184] on div "Malaria" at bounding box center [462, 191] width 105 height 20
checkbox input "true"
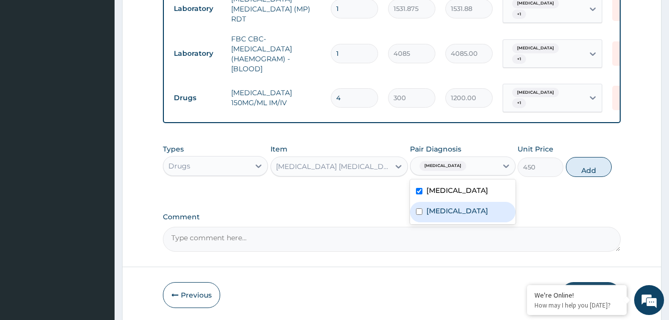
click at [461, 202] on div "Sepsis" at bounding box center [462, 212] width 105 height 20
checkbox input "true"
click at [570, 162] on button "Add" at bounding box center [589, 167] width 46 height 20
type input "0"
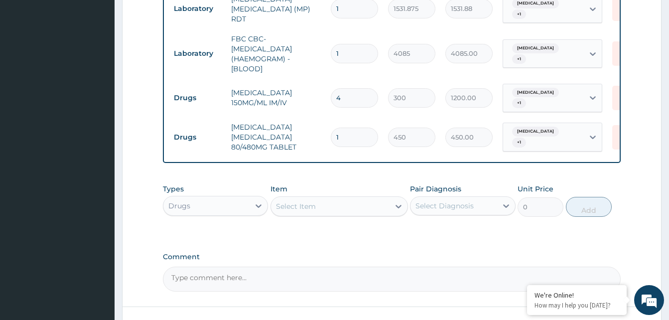
type input "0.00"
type input "6"
type input "2700.00"
type input "6"
click at [356, 206] on div "Select Item" at bounding box center [330, 206] width 118 height 16
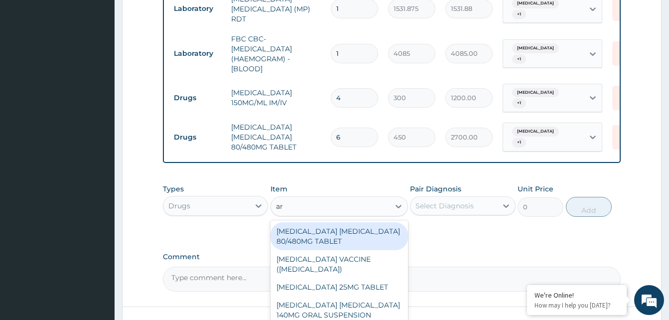
type input "art"
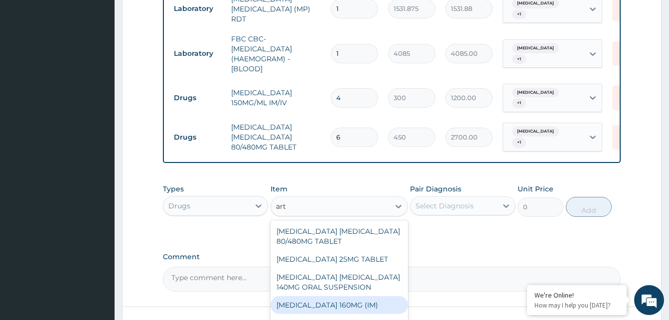
drag, startPoint x: 363, startPoint y: 299, endPoint x: 422, endPoint y: 203, distance: 112.6
click at [374, 292] on div "ARTEMETHER LUMEFANTRINE 80/480MG TABLET LOSARTAN 25MG TABLET ARTEMETHER LUMEFAN…" at bounding box center [338, 294] width 137 height 149
click at [361, 298] on div "ARTEMETHER 160MG (IM)" at bounding box center [338, 305] width 137 height 18
type input "1000.5"
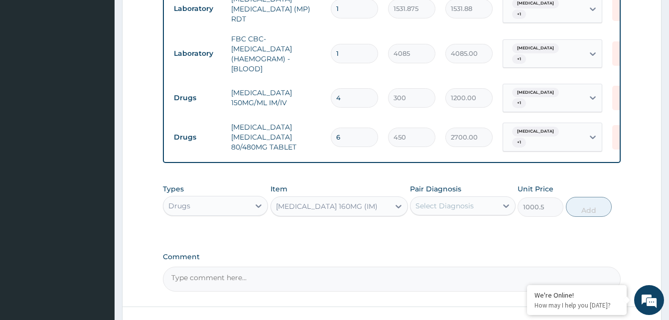
drag, startPoint x: 469, startPoint y: 200, endPoint x: 474, endPoint y: 215, distance: 15.6
click at [470, 203] on div "Select Diagnosis" at bounding box center [444, 206] width 58 height 10
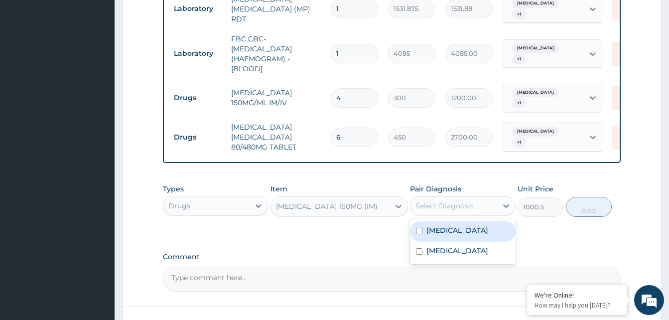
click at [473, 231] on div "Malaria" at bounding box center [462, 231] width 105 height 20
checkbox input "true"
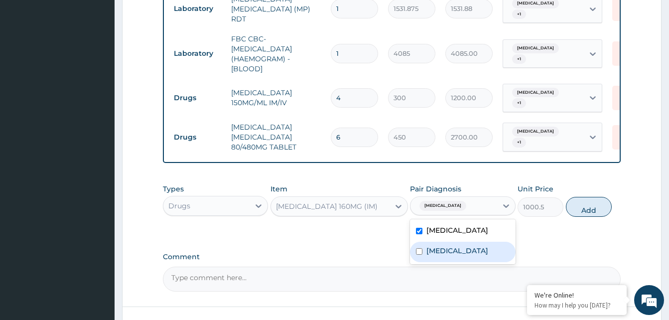
click at [468, 243] on div "Sepsis" at bounding box center [462, 251] width 105 height 20
checkbox input "true"
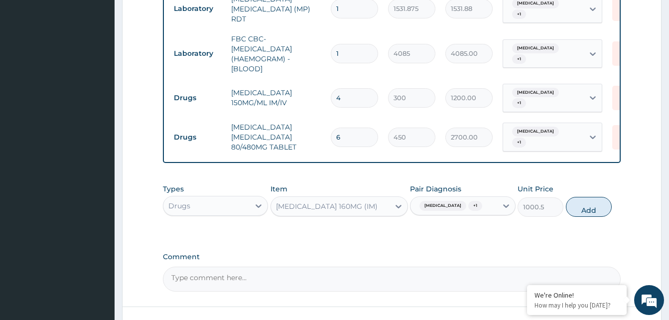
drag, startPoint x: 580, startPoint y: 201, endPoint x: 549, endPoint y: 208, distance: 32.0
click at [577, 203] on button "Add" at bounding box center [589, 207] width 46 height 20
type input "0"
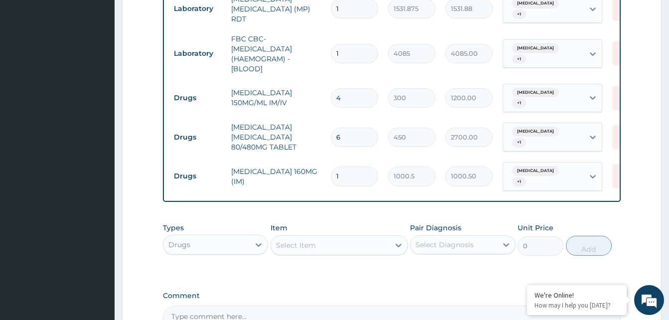
type input "0.00"
type input "3"
type input "3001.50"
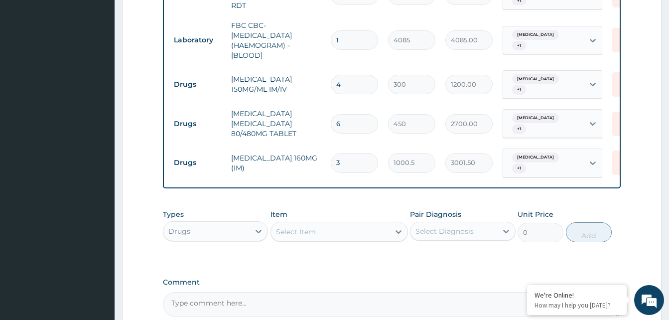
scroll to position [567, 0]
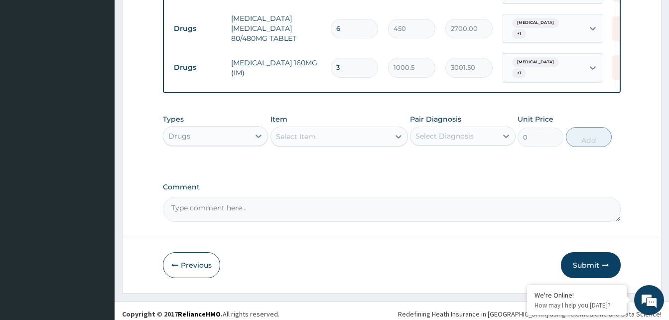
type input "3"
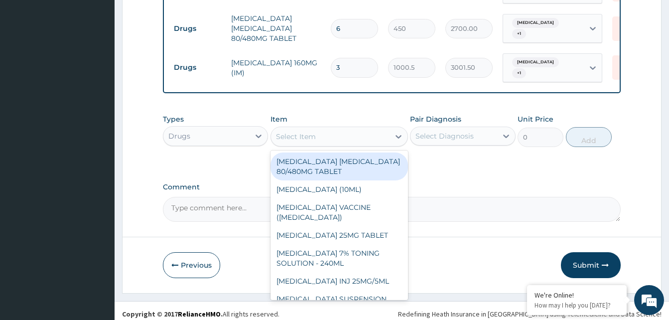
click at [355, 132] on div "Select Item" at bounding box center [330, 136] width 118 height 16
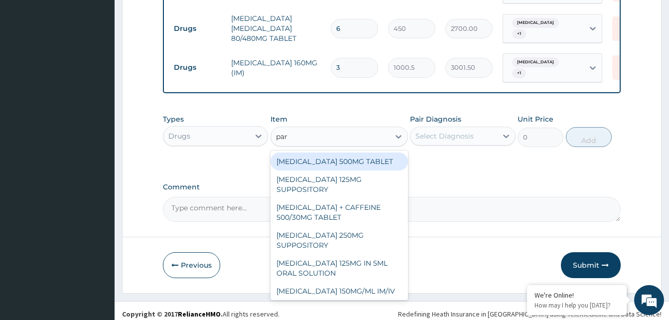
type input "para"
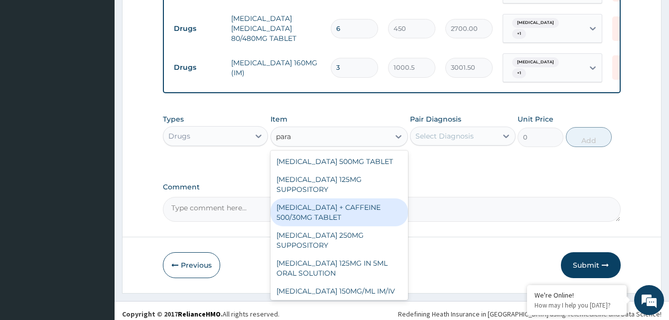
drag, startPoint x: 362, startPoint y: 197, endPoint x: 416, endPoint y: 158, distance: 65.6
click at [371, 191] on div "PARACETAMOL 500MG TABLET PARACETAMOL 125MG SUPPOSITORY PARACETAMOL + CAFFEINE 5…" at bounding box center [338, 224] width 137 height 149
click at [356, 203] on div "PARACETAMOL + CAFFEINE 500/30MG TABLET" at bounding box center [338, 212] width 137 height 28
type input "78"
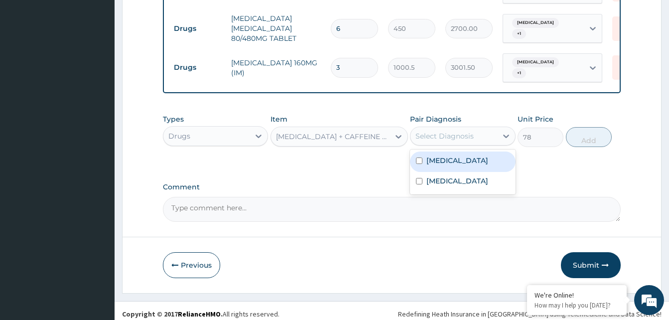
drag, startPoint x: 470, startPoint y: 132, endPoint x: 470, endPoint y: 138, distance: 5.5
click at [470, 134] on div "Select Diagnosis" at bounding box center [453, 136] width 86 height 16
click at [468, 157] on div "Malaria" at bounding box center [462, 161] width 105 height 20
checkbox input "true"
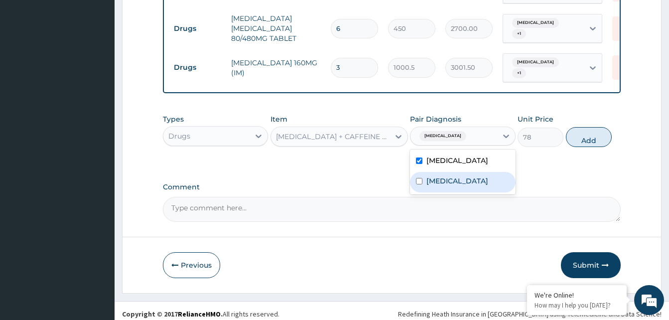
click at [461, 172] on div "Sepsis" at bounding box center [462, 182] width 105 height 20
checkbox input "true"
click at [581, 134] on button "Add" at bounding box center [589, 137] width 46 height 20
type input "0"
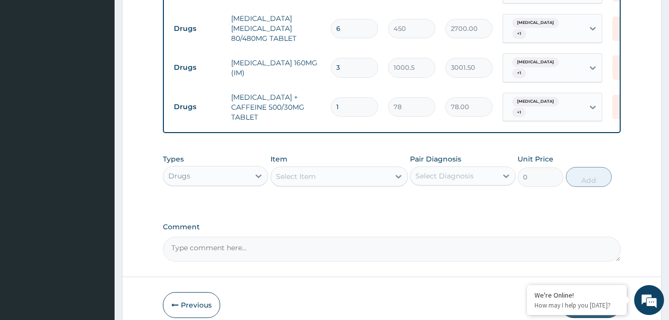
type input "18"
type input "1404.00"
type input "18"
click at [360, 173] on div "Select Item" at bounding box center [330, 176] width 118 height 16
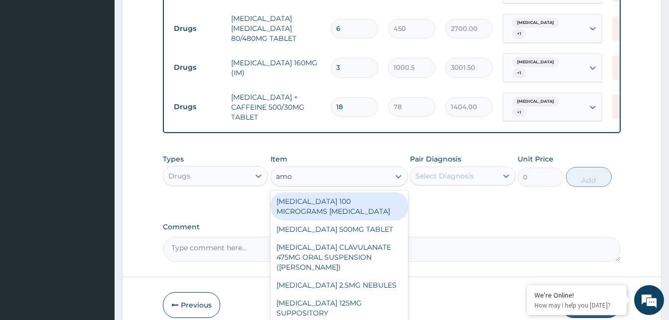
type input "amox"
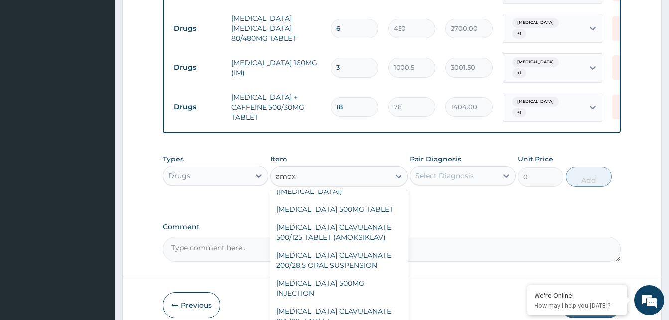
scroll to position [169, 0]
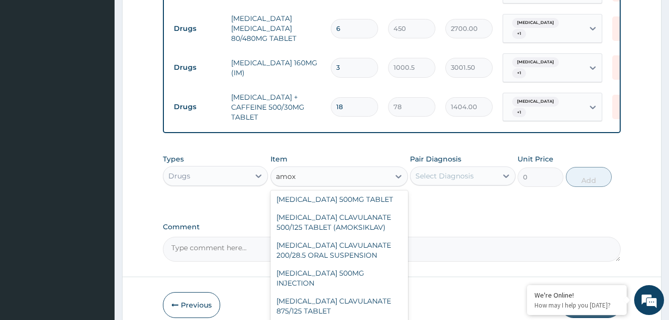
type input "414"
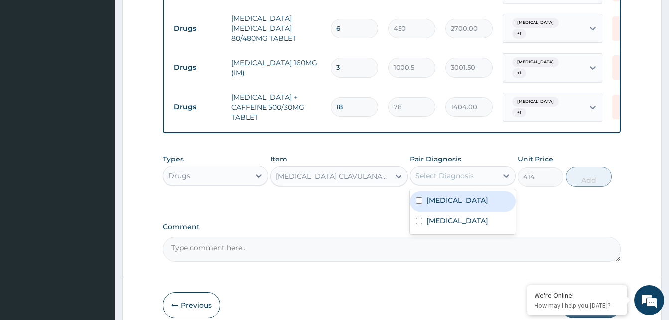
click at [474, 170] on div "Select Diagnosis" at bounding box center [453, 176] width 86 height 16
drag, startPoint x: 474, startPoint y: 193, endPoint x: 469, endPoint y: 203, distance: 11.4
click at [473, 193] on div "Malaria" at bounding box center [462, 201] width 105 height 20
checkbox input "true"
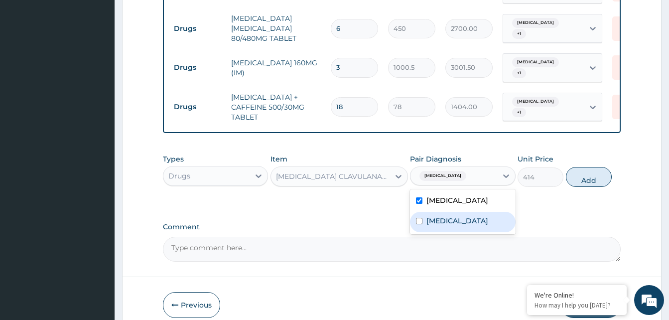
click at [467, 212] on div "Sepsis" at bounding box center [462, 222] width 105 height 20
checkbox input "true"
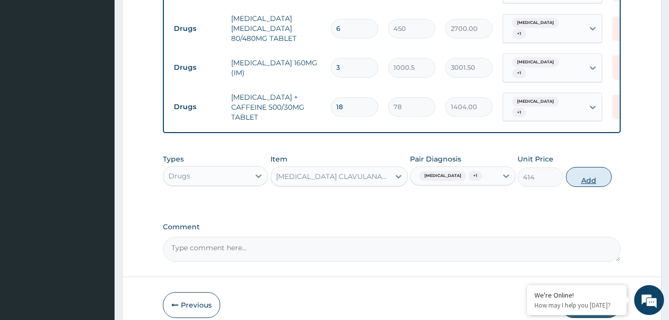
click at [580, 170] on button "Add" at bounding box center [589, 177] width 46 height 20
type input "0"
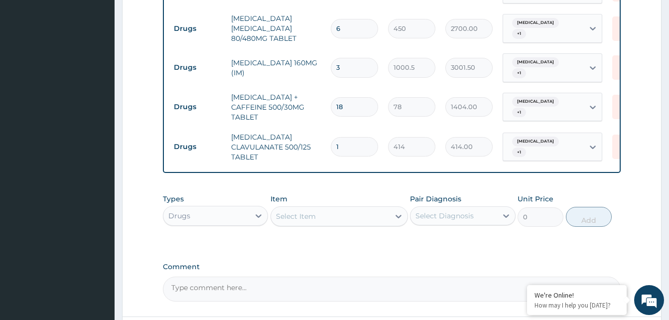
type input "10"
type input "4140.00"
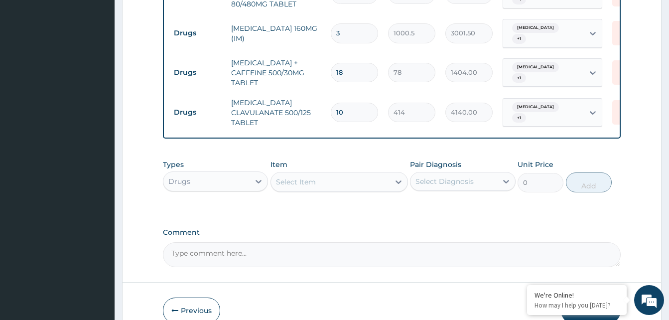
scroll to position [646, 0]
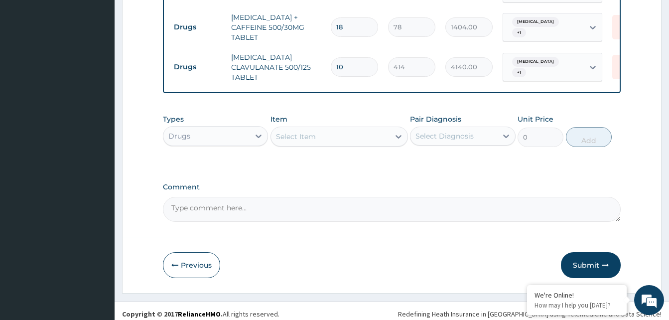
type input "10"
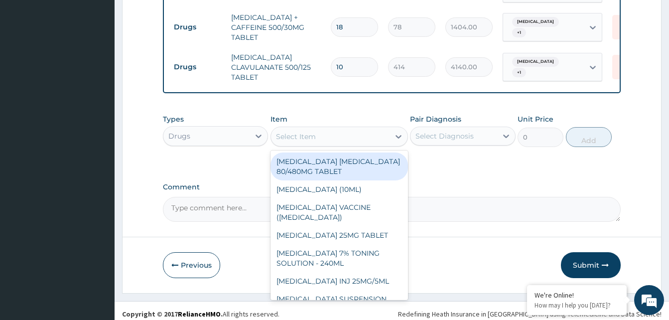
click at [380, 128] on div "Select Item" at bounding box center [330, 136] width 118 height 16
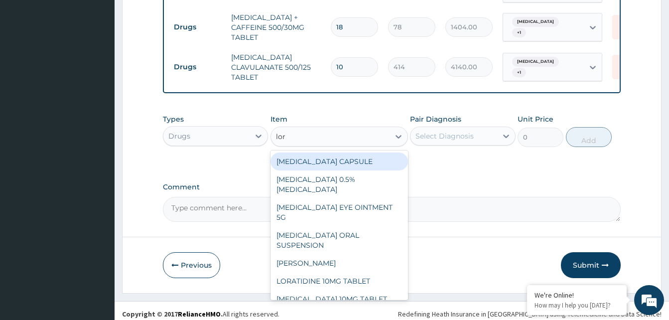
type input "lora"
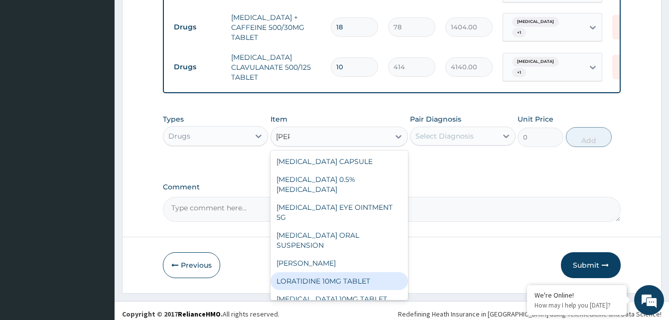
drag, startPoint x: 346, startPoint y: 265, endPoint x: 393, endPoint y: 151, distance: 122.8
click at [346, 272] on div "LORATIDINE 10MG TABLET" at bounding box center [338, 281] width 137 height 18
type input "96"
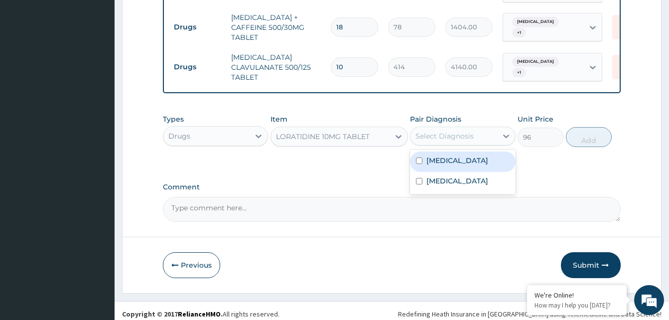
drag, startPoint x: 450, startPoint y: 129, endPoint x: 454, endPoint y: 146, distance: 17.0
click at [454, 138] on div "Select Diagnosis" at bounding box center [462, 135] width 105 height 19
click at [454, 151] on div "Malaria" at bounding box center [462, 161] width 105 height 20
checkbox input "true"
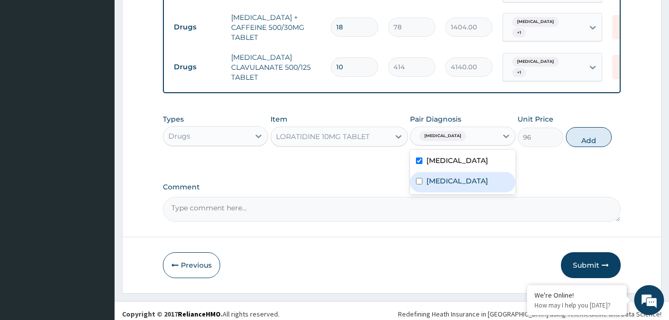
click at [453, 172] on div "Sepsis" at bounding box center [462, 182] width 105 height 20
checkbox input "true"
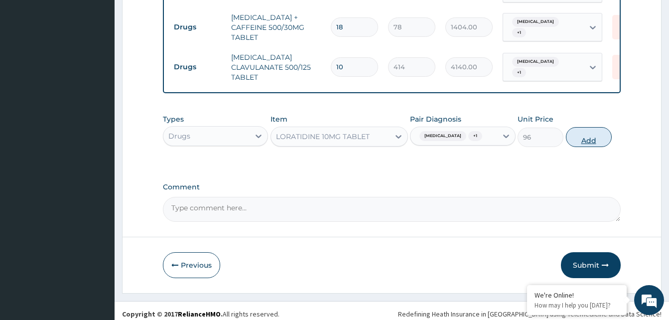
click at [572, 129] on button "Add" at bounding box center [589, 137] width 46 height 20
type input "0"
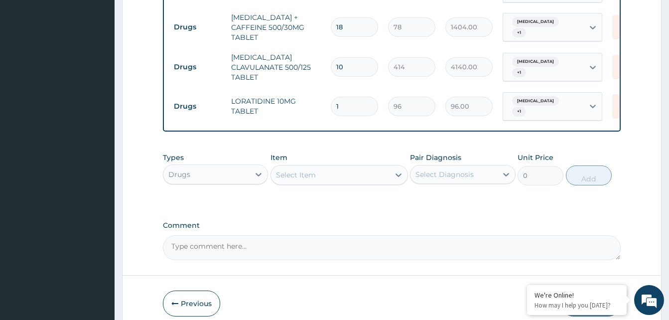
type input "0.00"
type input "3"
type input "288.00"
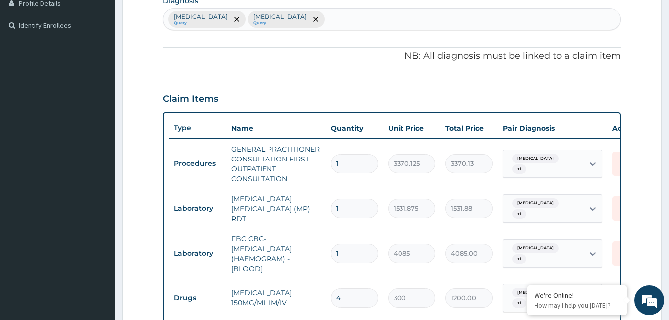
scroll to position [198, 0]
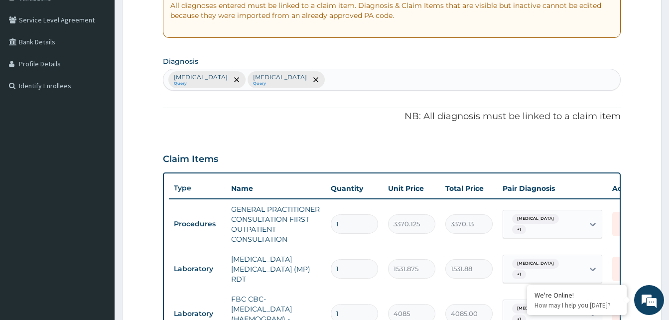
type input "3"
click at [293, 84] on div "Malaria Query Sepsis Query" at bounding box center [391, 79] width 457 height 21
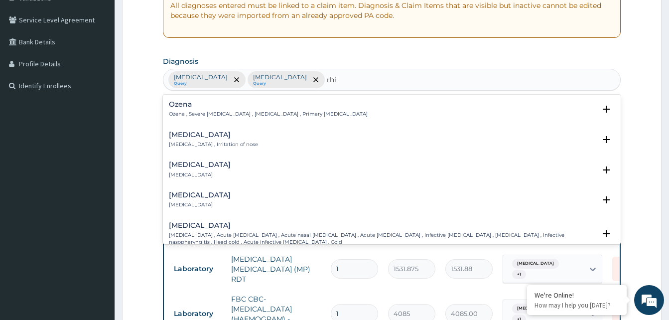
type input "rhin"
click at [192, 139] on div "Rhinitis Rhinitis , Irritation of nose" at bounding box center [213, 139] width 89 height 17
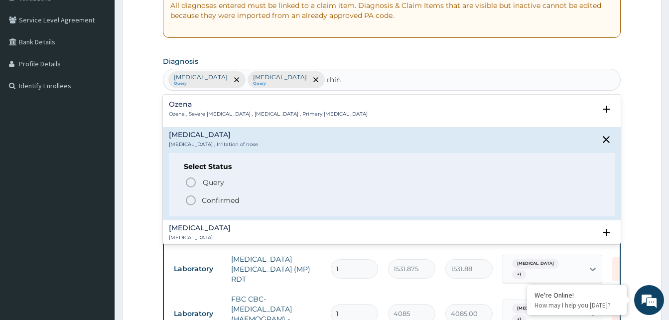
click at [191, 198] on icon "status option filled" at bounding box center [191, 200] width 12 height 12
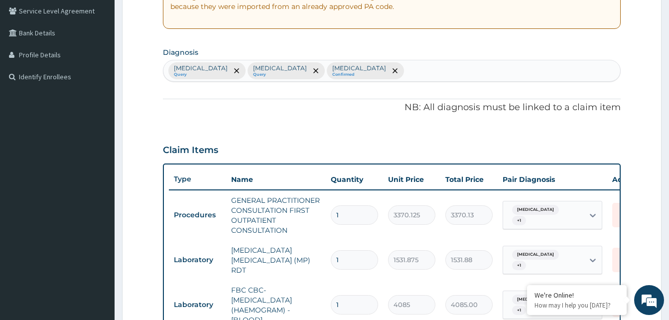
scroll to position [347, 0]
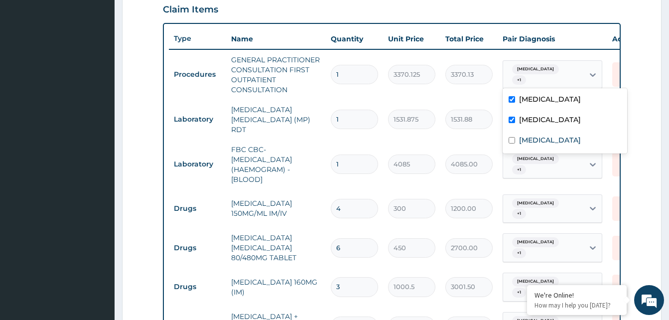
click at [568, 81] on div "Malaria + 1" at bounding box center [543, 75] width 81 height 28
click at [538, 156] on div "Malaria + 1" at bounding box center [542, 164] width 68 height 24
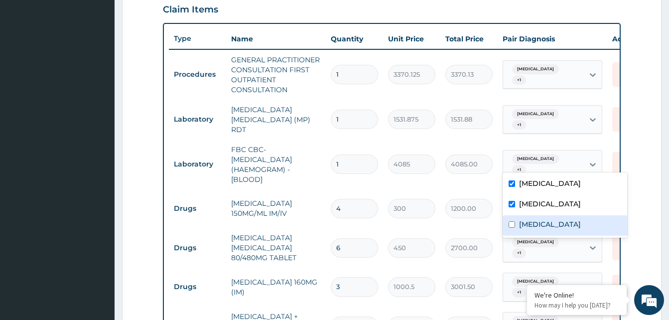
drag, startPoint x: 550, startPoint y: 224, endPoint x: 541, endPoint y: 110, distance: 114.9
click at [551, 212] on div "Malaria Sepsis Rhinitis" at bounding box center [564, 204] width 124 height 65
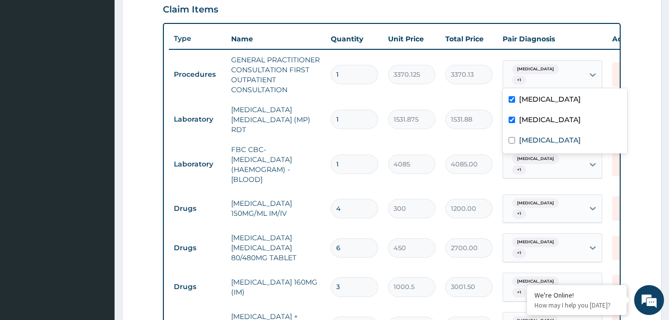
click at [557, 79] on div "Malaria + 1" at bounding box center [543, 75] width 81 height 28
click at [542, 137] on label "Rhinitis" at bounding box center [550, 140] width 62 height 10
checkbox input "true"
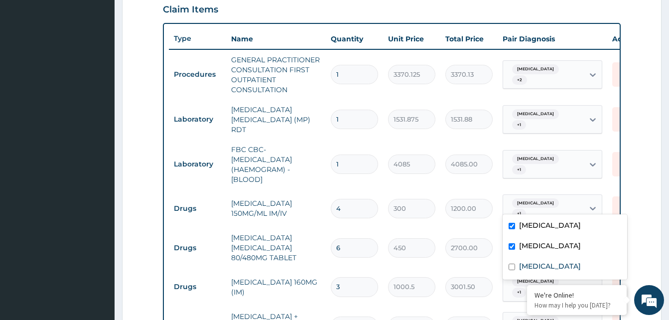
click at [540, 197] on div "Malaria + 1" at bounding box center [542, 209] width 68 height 24
click at [534, 264] on label "Rhinitis" at bounding box center [550, 266] width 62 height 10
checkbox input "true"
click at [554, 159] on div "Malaria + 1" at bounding box center [543, 164] width 81 height 28
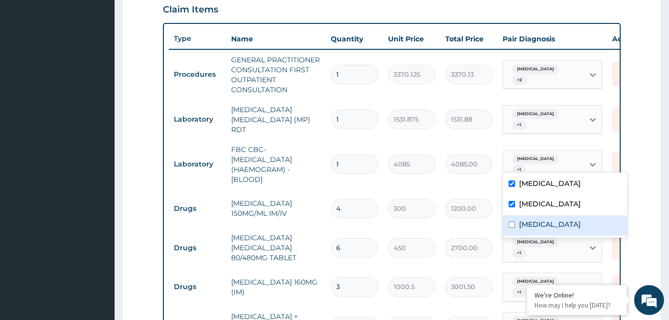
click at [543, 218] on div "Rhinitis" at bounding box center [564, 225] width 124 height 20
checkbox input "true"
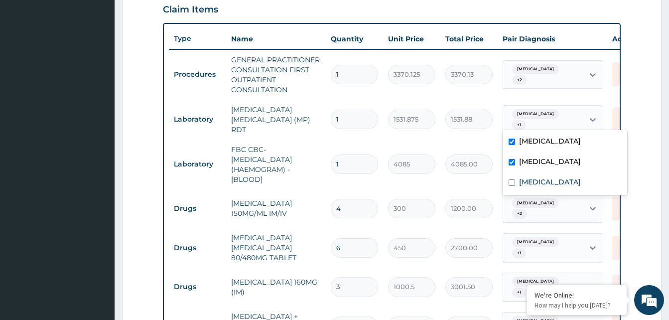
click at [554, 114] on div "Malaria + 1" at bounding box center [542, 120] width 68 height 24
drag, startPoint x: 547, startPoint y: 185, endPoint x: 557, endPoint y: 211, distance: 28.2
click at [547, 186] on div "Rhinitis" at bounding box center [564, 183] width 124 height 20
checkbox input "true"
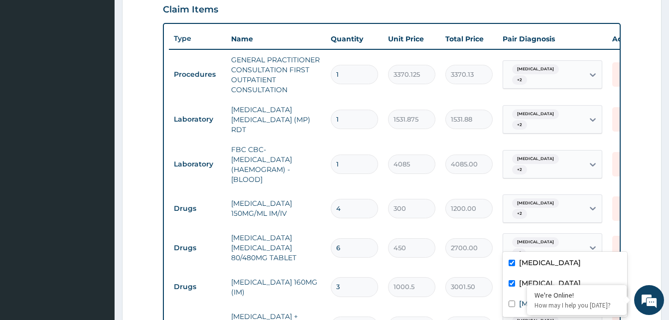
click at [562, 233] on div "Malaria + 1" at bounding box center [543, 247] width 81 height 28
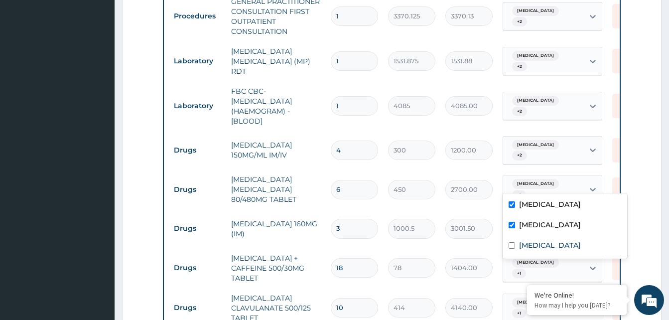
scroll to position [447, 0]
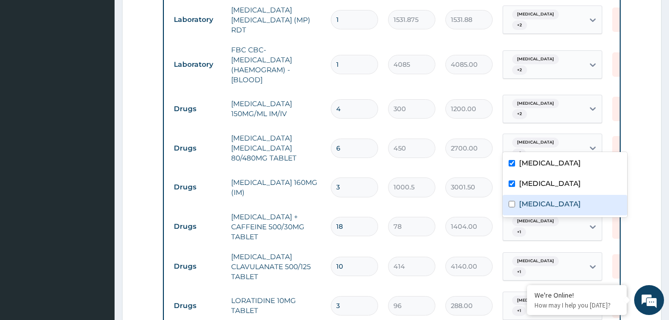
click at [536, 199] on label "Rhinitis" at bounding box center [550, 204] width 62 height 10
checkbox input "true"
click at [578, 252] on div "Malaria + 1" at bounding box center [543, 266] width 81 height 28
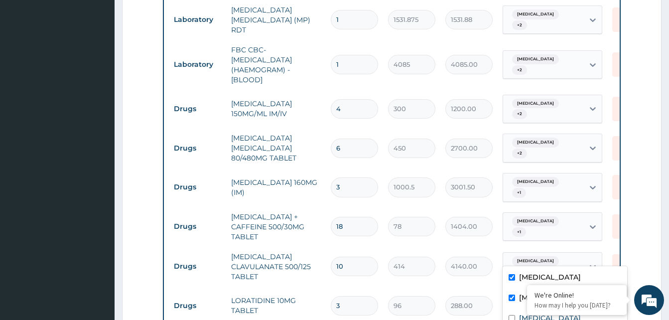
scroll to position [547, 0]
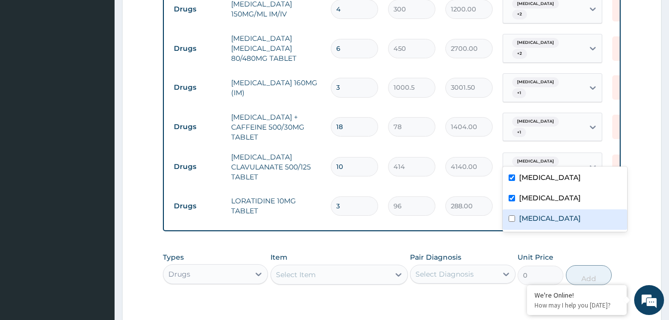
click at [536, 216] on label "Rhinitis" at bounding box center [550, 218] width 62 height 10
checkbox input "true"
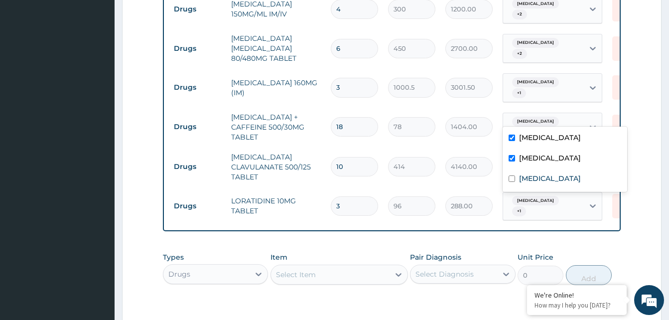
click at [556, 113] on div "Malaria + 1" at bounding box center [543, 127] width 81 height 28
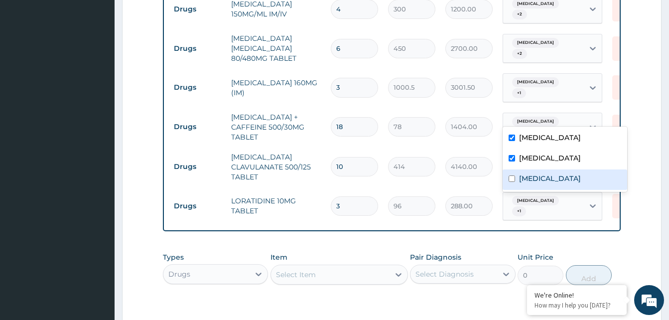
click at [538, 174] on label "Rhinitis" at bounding box center [550, 178] width 62 height 10
checkbox input "true"
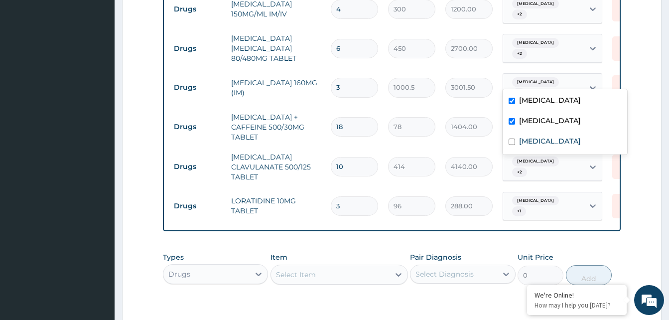
click at [556, 74] on div "Malaria + 1" at bounding box center [543, 88] width 81 height 28
click at [539, 142] on label "Rhinitis" at bounding box center [550, 141] width 62 height 10
checkbox input "true"
click at [578, 192] on div "Malaria + 1" at bounding box center [543, 206] width 81 height 28
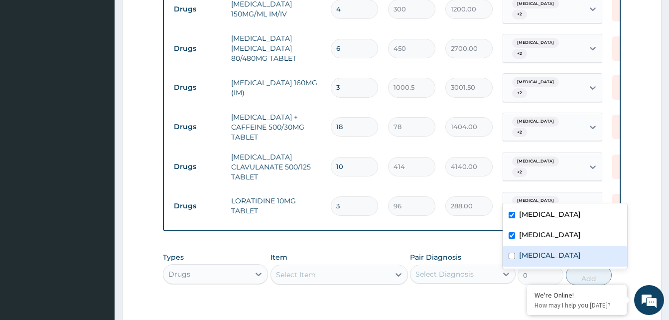
click at [528, 255] on label "Rhinitis" at bounding box center [550, 255] width 62 height 10
checkbox input "true"
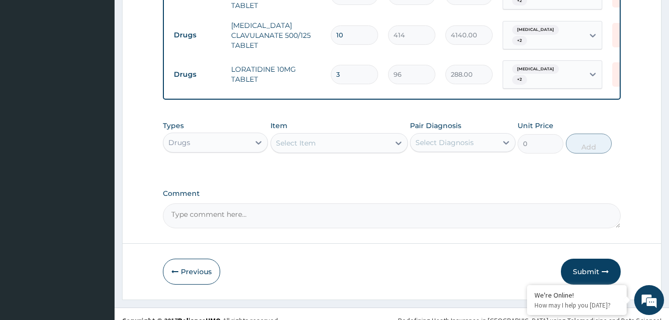
scroll to position [681, 0]
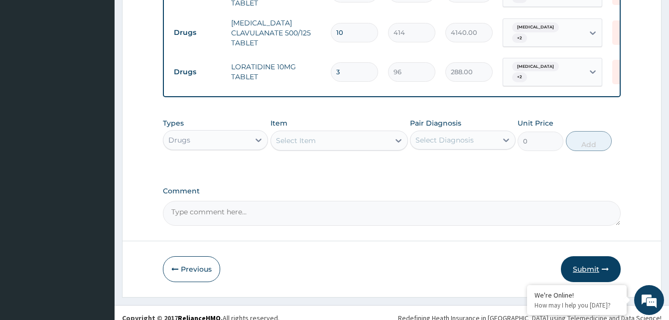
click at [588, 257] on button "Submit" at bounding box center [591, 269] width 60 height 26
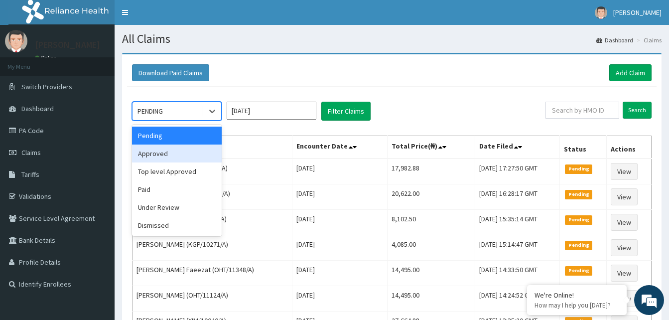
click at [176, 155] on div "Approved" at bounding box center [177, 153] width 90 height 18
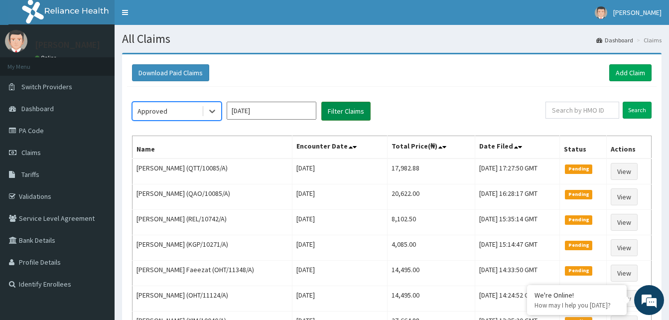
click at [343, 117] on button "Filter Claims" at bounding box center [345, 111] width 49 height 19
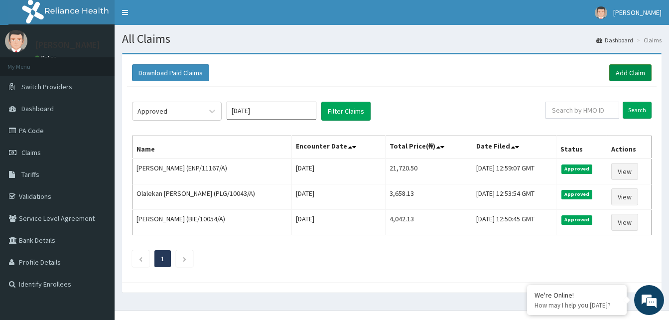
click at [620, 72] on link "Add Claim" at bounding box center [630, 72] width 42 height 17
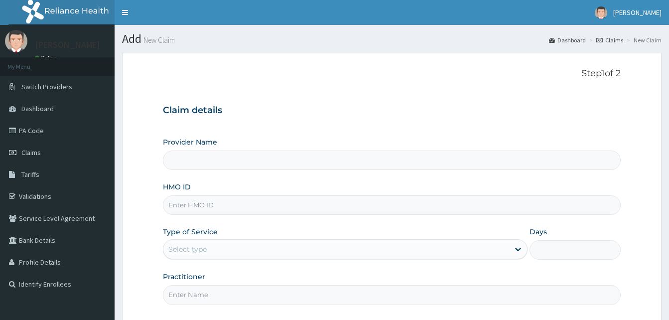
type input "Reliance Family Clinics (RFC) - [GEOGRAPHIC_DATA]"
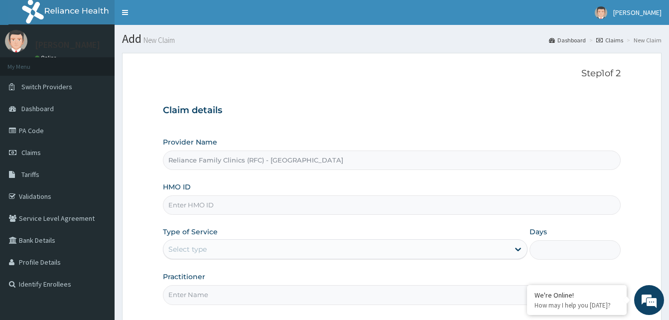
click at [215, 206] on input "HMO ID" at bounding box center [392, 204] width 458 height 19
paste input "SOF/10002/A"
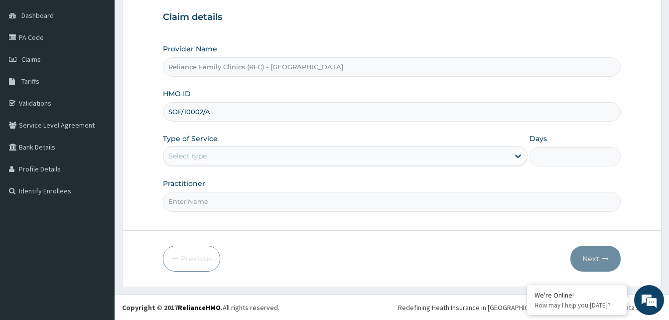
type input "SOF/10002/A"
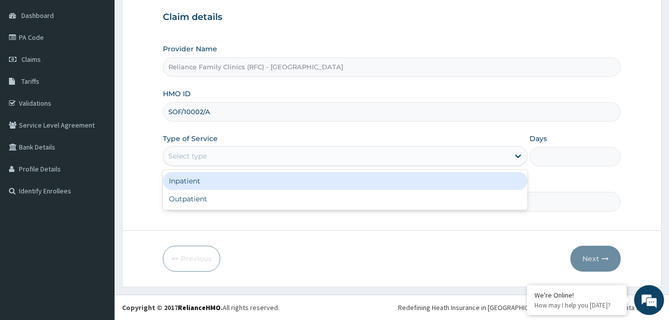
click at [286, 162] on div "Select type" at bounding box center [336, 156] width 346 height 16
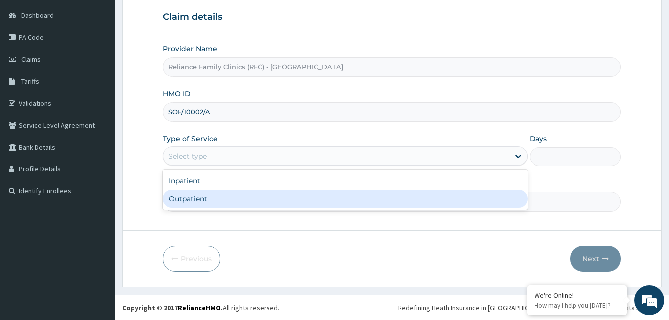
click at [259, 197] on div "Outpatient" at bounding box center [345, 199] width 364 height 18
type input "1"
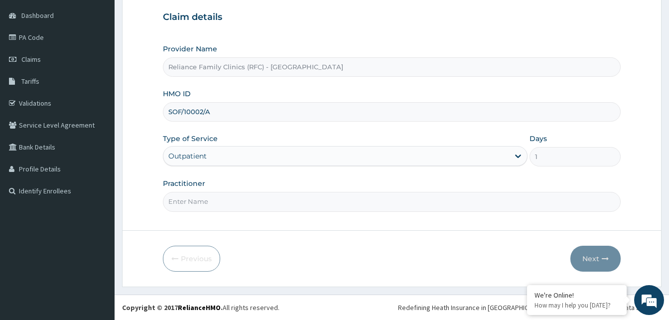
click at [258, 198] on input "Practitioner" at bounding box center [392, 201] width 458 height 19
type input "a"
type input "Alliyah"
click at [591, 260] on button "Next" at bounding box center [595, 258] width 50 height 26
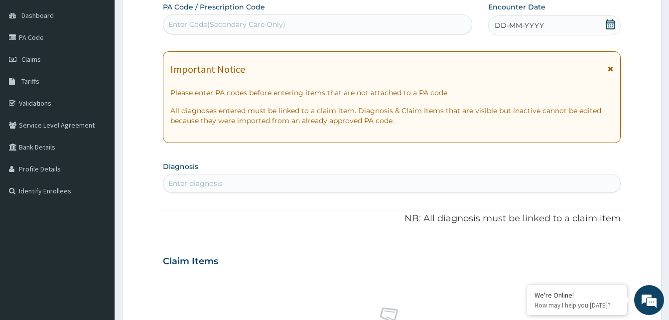
click at [223, 25] on div "Enter Code(Secondary Care Only)" at bounding box center [226, 24] width 117 height 10
paste input "PA/50D3CF"
type input "PA/50D3CF"
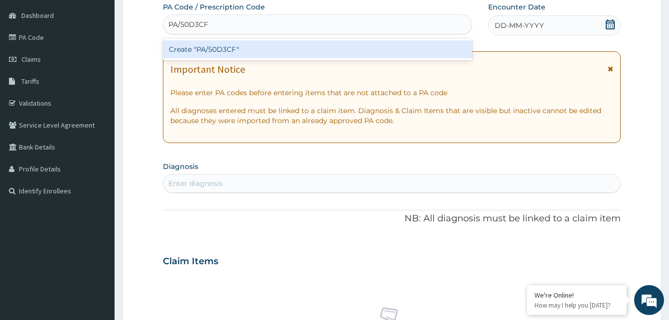
click at [208, 47] on div "Create "PA/50D3CF"" at bounding box center [317, 49] width 309 height 18
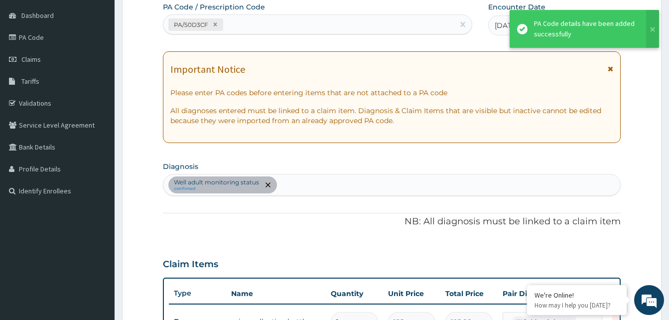
scroll to position [532, 0]
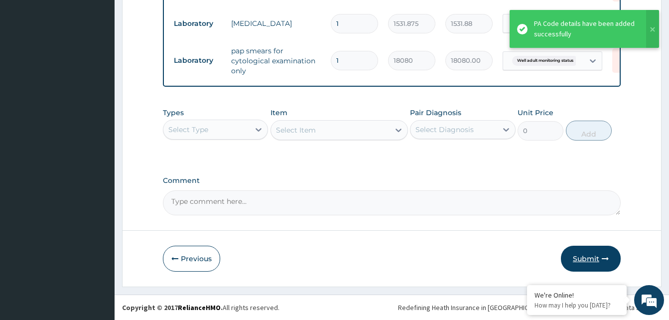
click at [595, 254] on button "Submit" at bounding box center [591, 258] width 60 height 26
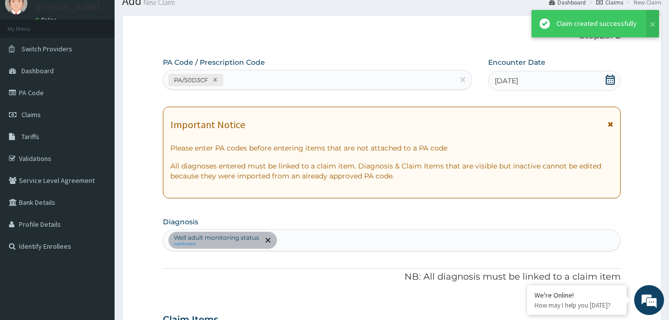
scroll to position [639, 0]
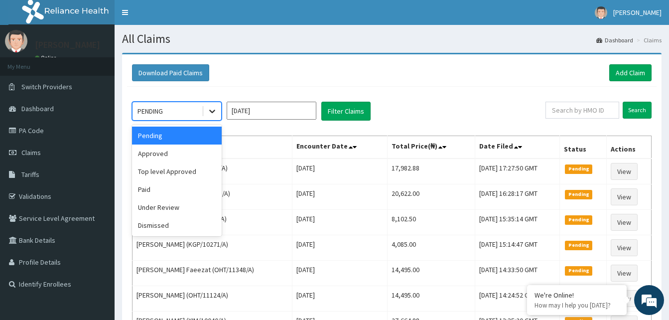
click at [212, 110] on icon at bounding box center [212, 111] width 10 height 10
click at [178, 151] on div "Approved" at bounding box center [177, 153] width 90 height 18
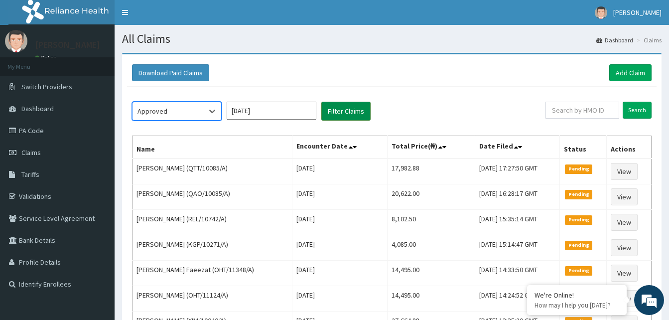
click at [337, 111] on button "Filter Claims" at bounding box center [345, 111] width 49 height 19
